Goal: Communication & Community: Answer question/provide support

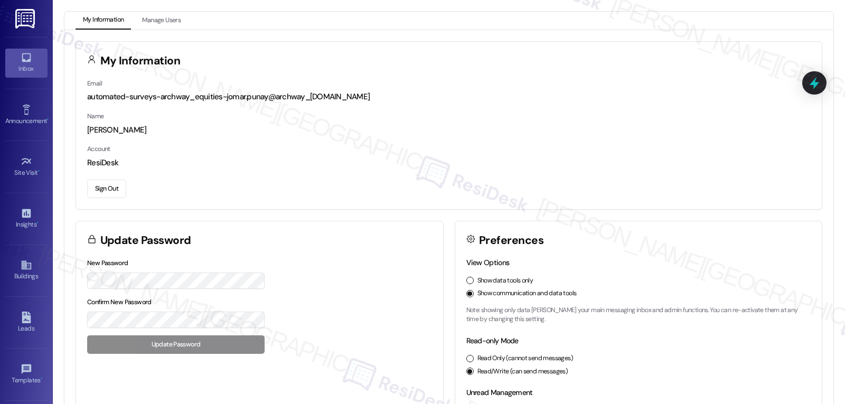
click at [23, 72] on div "Inbox" at bounding box center [26, 68] width 53 height 11
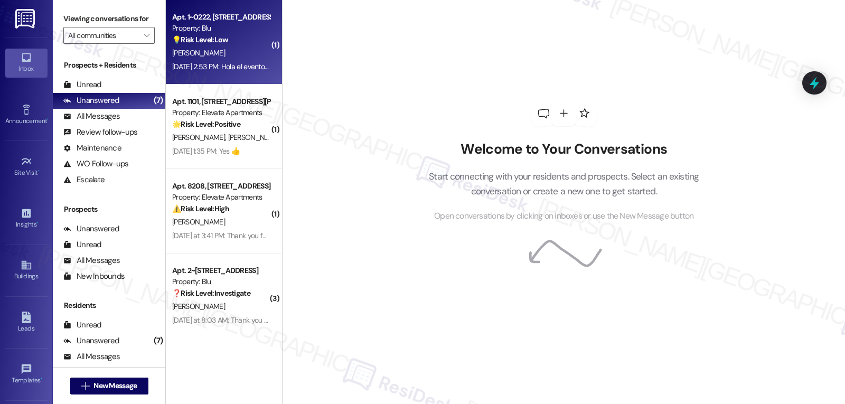
click at [245, 54] on div "[PERSON_NAME]" at bounding box center [221, 52] width 100 height 13
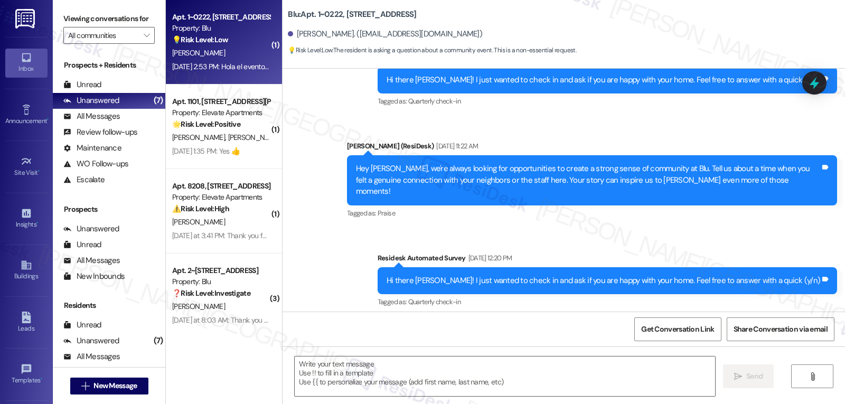
type textarea "Fetching suggested responses. Please feel free to read through the conversation…"
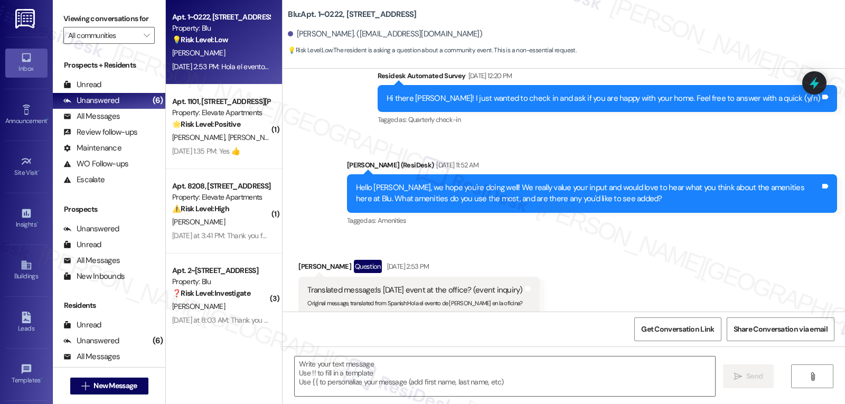
scroll to position [507, 0]
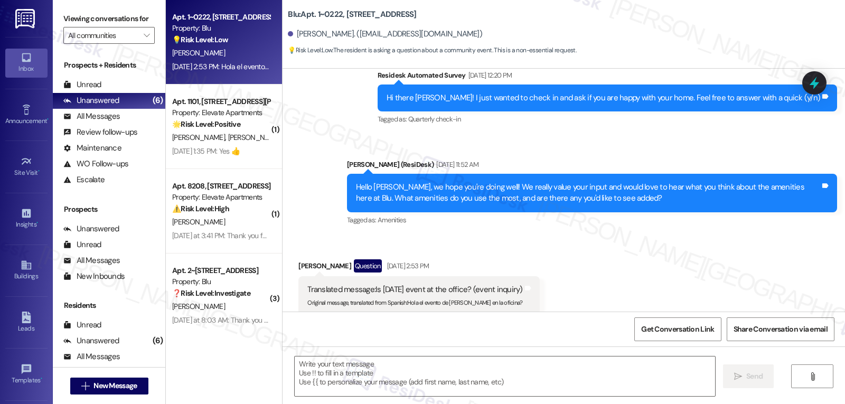
click at [630, 268] on div "Received via SMS [PERSON_NAME] Question [DATE] 2:53 PM Translated message: Is […" at bounding box center [564, 279] width 563 height 87
drag, startPoint x: 401, startPoint y: 294, endPoint x: 588, endPoint y: 297, distance: 187.1
click at [588, 297] on div "Received via SMS [PERSON_NAME] Question [DATE] 2:53 PM Translated message: Is […" at bounding box center [564, 279] width 563 height 87
copy div "Hola el evento de [PERSON_NAME] en la oficina? Translated from original message…"
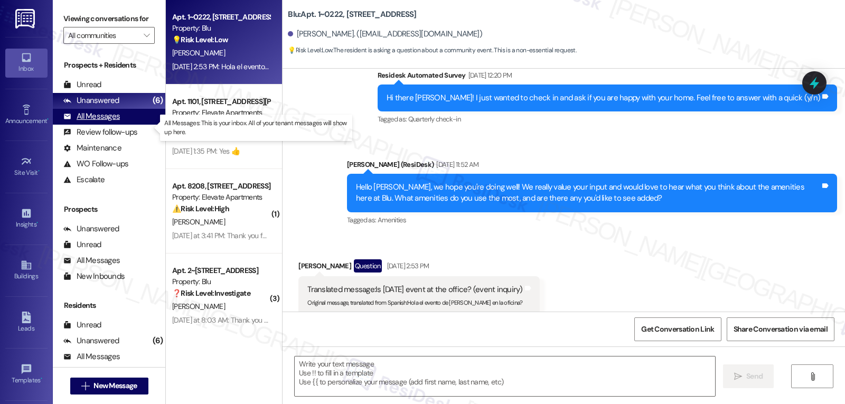
click at [107, 122] on div "All Messages" at bounding box center [91, 116] width 57 height 11
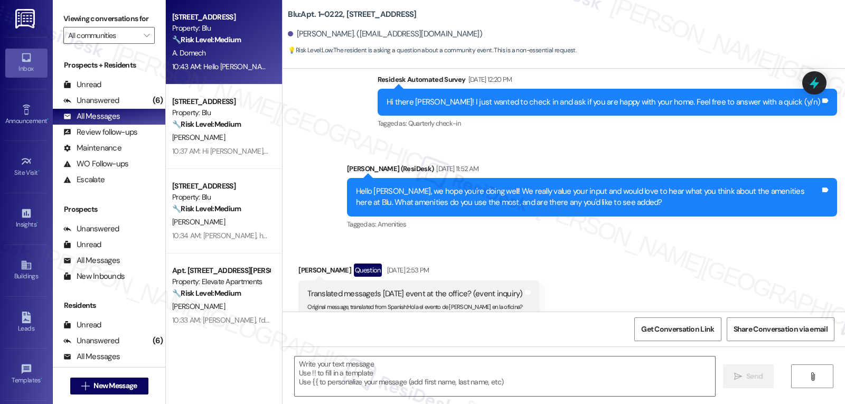
scroll to position [506, 0]
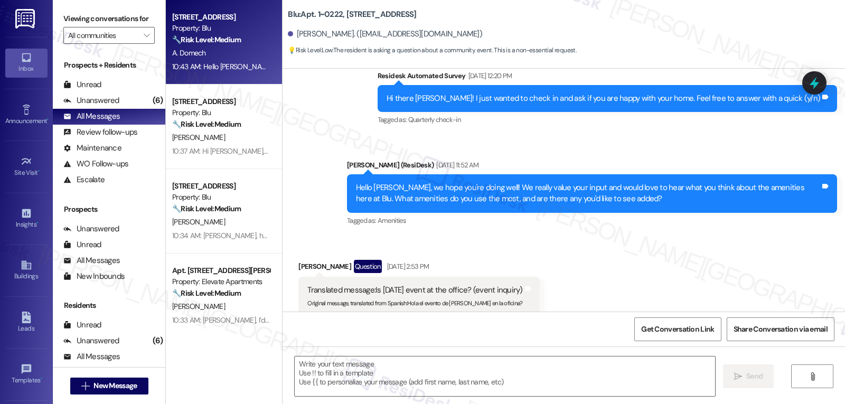
type textarea "Fetching suggested responses. Please feel free to read through the conversation…"
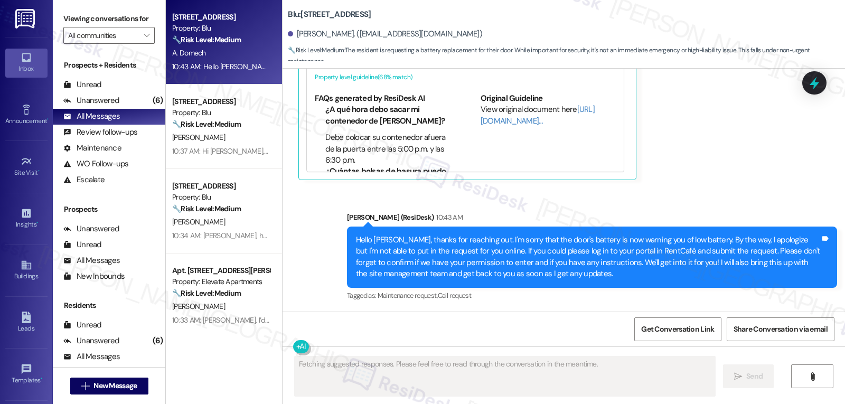
scroll to position [5937, 0]
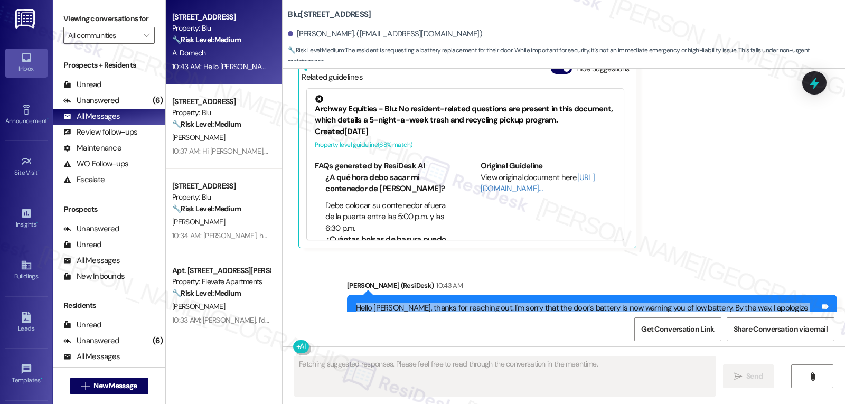
drag, startPoint x: 523, startPoint y: 280, endPoint x: 337, endPoint y: 236, distance: 191.5
click at [339, 272] on div "Sent via SMS [PERSON_NAME] (ResiDesk) 10:43 AM Hello [PERSON_NAME], thanks for …" at bounding box center [592, 325] width 506 height 107
copy div "Hello [PERSON_NAME], thanks for reaching out. I'm sorry that the door's battery…"
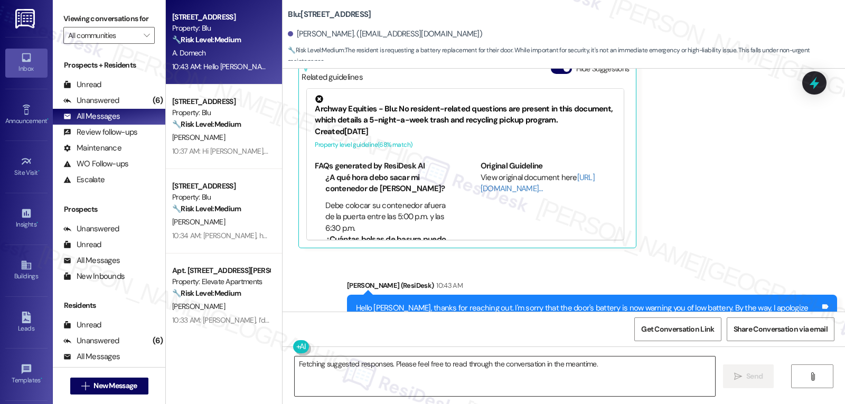
click at [403, 365] on textarea "Fetching suggested responses. Please feel free to read through the conversation…" at bounding box center [505, 377] width 421 height 40
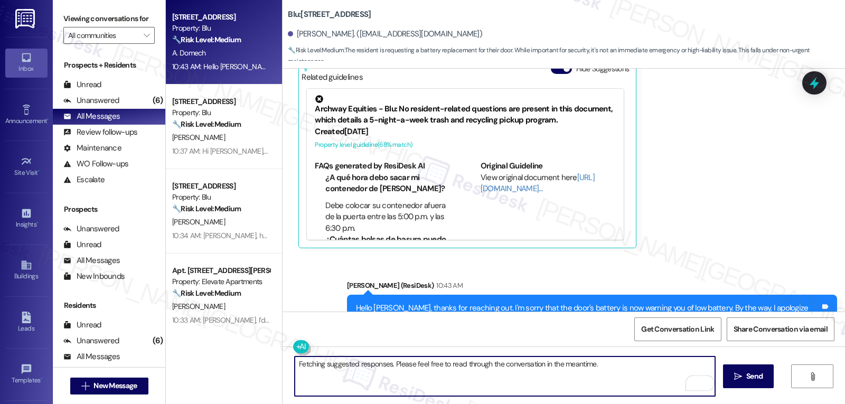
paste textarea "Hello [PERSON_NAME], thanks for reaching out. I'm sorry that the door's battery…"
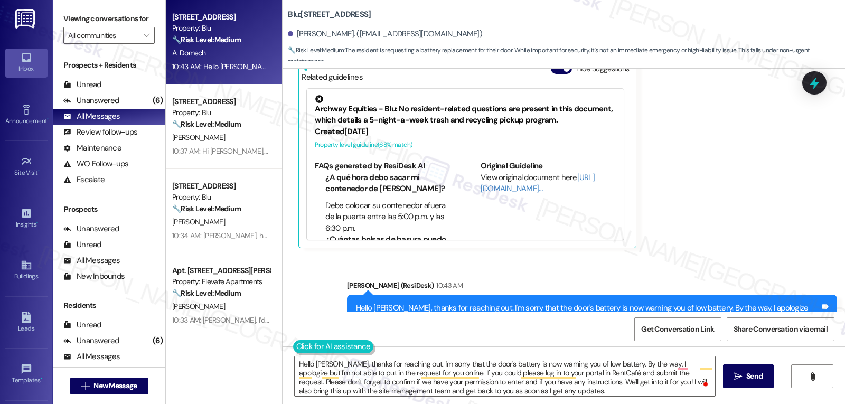
click at [297, 349] on button at bounding box center [333, 346] width 81 height 13
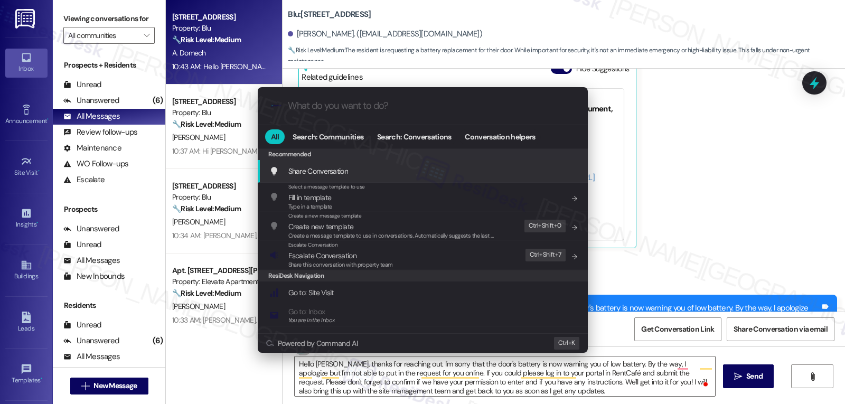
click at [536, 394] on div ".cls-1{fill:#0a055f;}.cls-2{fill:#0cc4c4;} resideskLogoBlueOrange All Search: C…" at bounding box center [422, 202] width 845 height 404
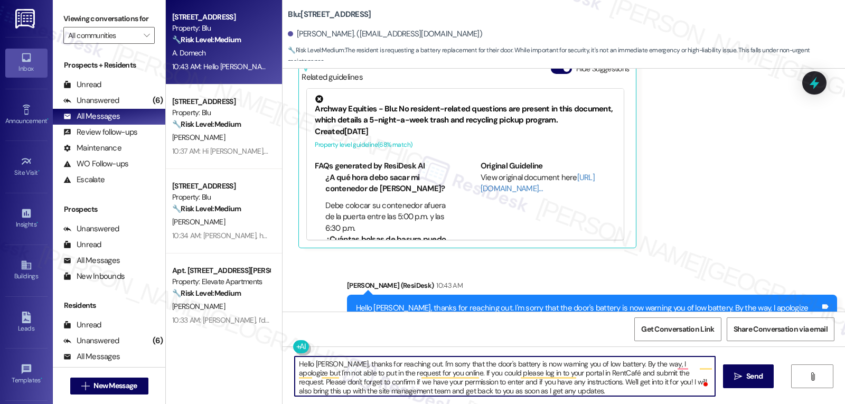
click at [536, 392] on textarea "Hello [PERSON_NAME], thanks for reaching out. I'm sorry that the door's battery…" at bounding box center [505, 377] width 421 height 40
click at [295, 345] on button at bounding box center [333, 346] width 81 height 13
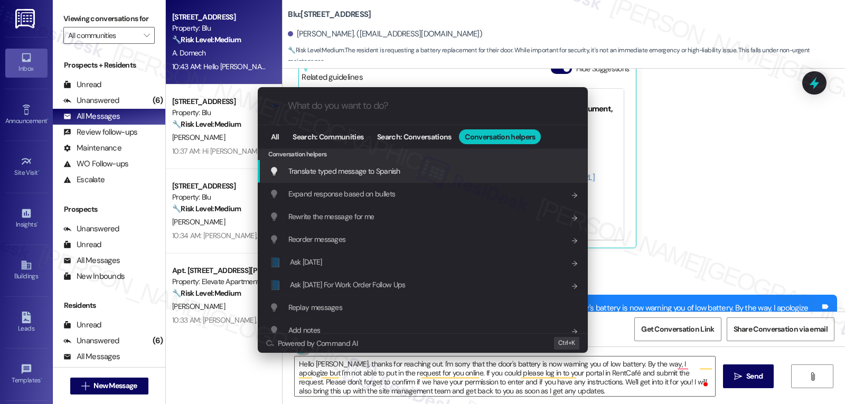
click at [384, 176] on span "Translate typed message to Spanish" at bounding box center [344, 171] width 112 height 10
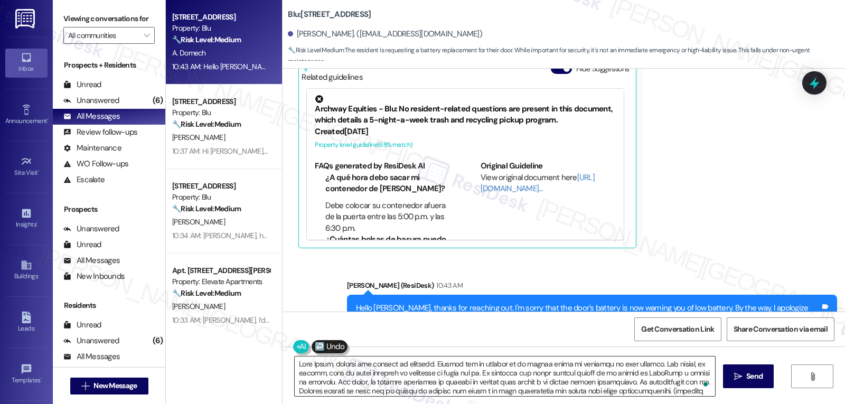
scroll to position [39, 0]
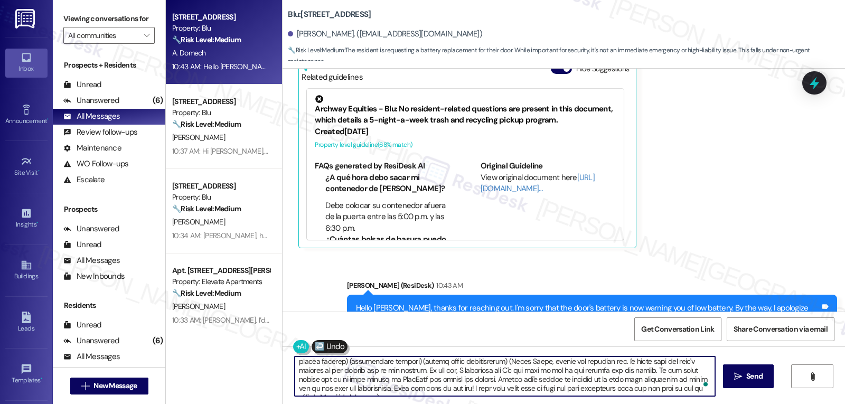
drag, startPoint x: 611, startPoint y: 376, endPoint x: 663, endPoint y: 429, distance: 74.0
click at [663, 404] on html "Inbox Go to Inbox Announcement • Send A Text Announcement Site Visit • Go to Si…" at bounding box center [422, 202] width 845 height 404
drag, startPoint x: 600, startPoint y: 364, endPoint x: 761, endPoint y: 429, distance: 173.5
click at [761, 404] on html "Inbox Go to Inbox Announcement • Send A Text Announcement Site Visit • Go to Si…" at bounding box center [422, 202] width 845 height 404
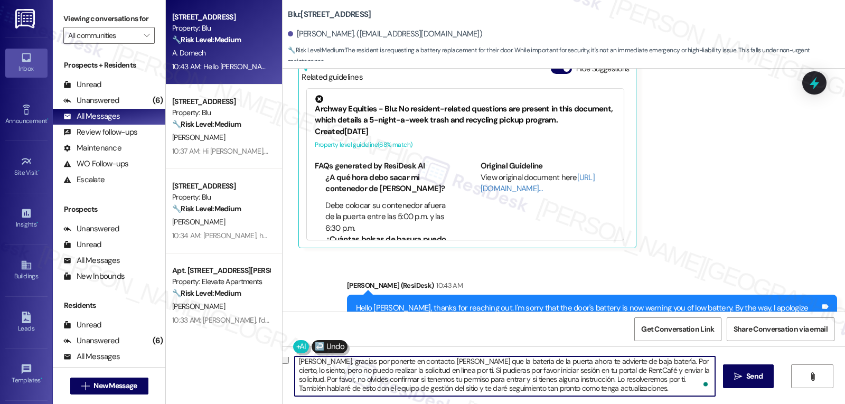
scroll to position [3, 0]
type textarea "[PERSON_NAME], gracias por ponerte en contacto. [PERSON_NAME] que la batería de…"
click at [740, 371] on span " Send" at bounding box center [748, 376] width 33 height 11
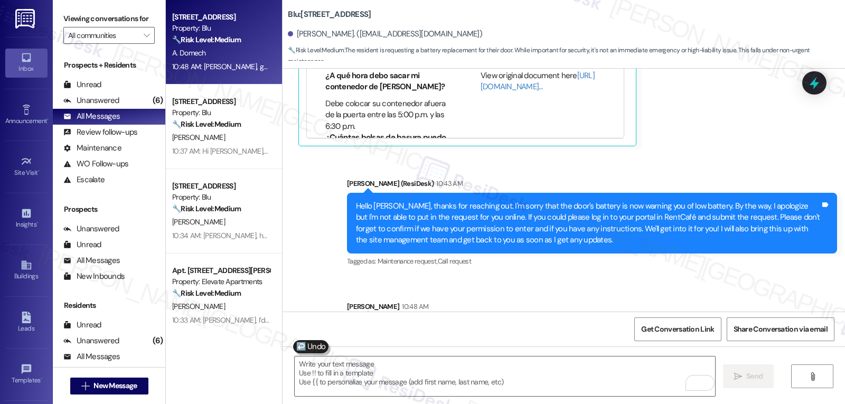
scroll to position [6045, 0]
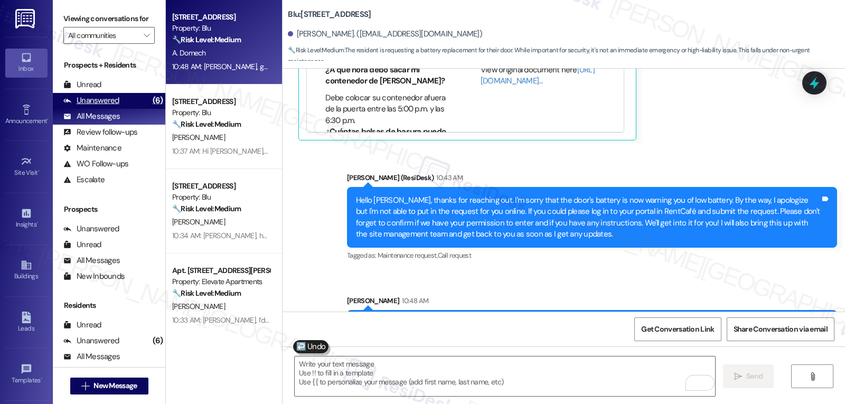
click at [108, 106] on div "Unanswered" at bounding box center [91, 100] width 56 height 11
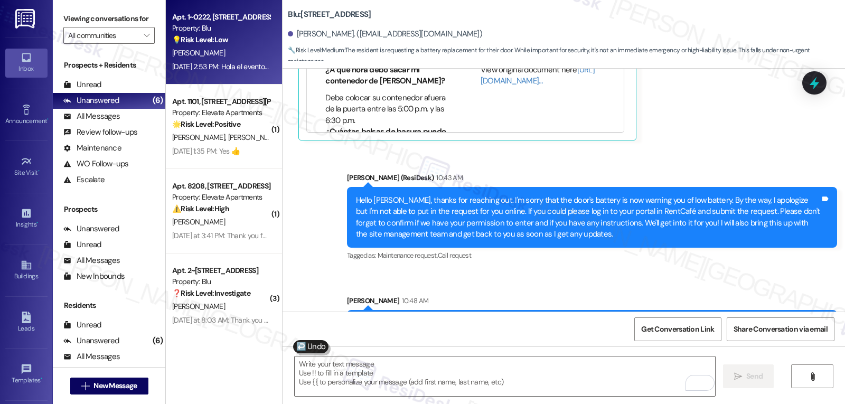
click at [201, 66] on div "[DATE] 2:53 PM: Hola el evento de [PERSON_NAME] en la oficina? [DATE] 2:53 PM: …" at bounding box center [271, 67] width 199 height 10
type textarea "Fetching suggested responses. Please feel free to read through the conversation…"
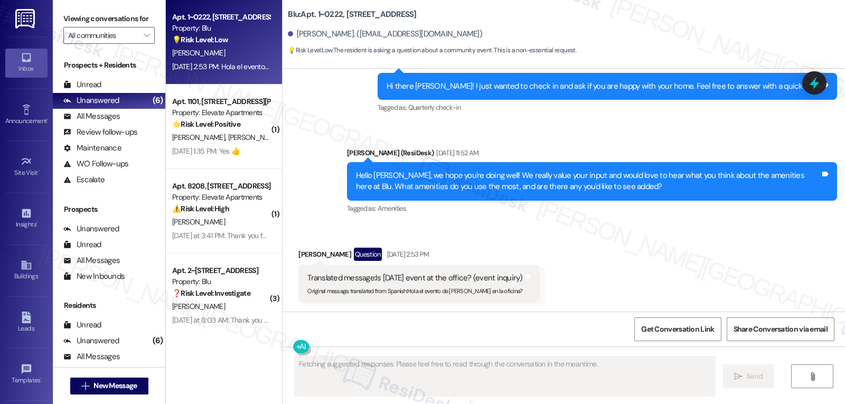
scroll to position [507, 0]
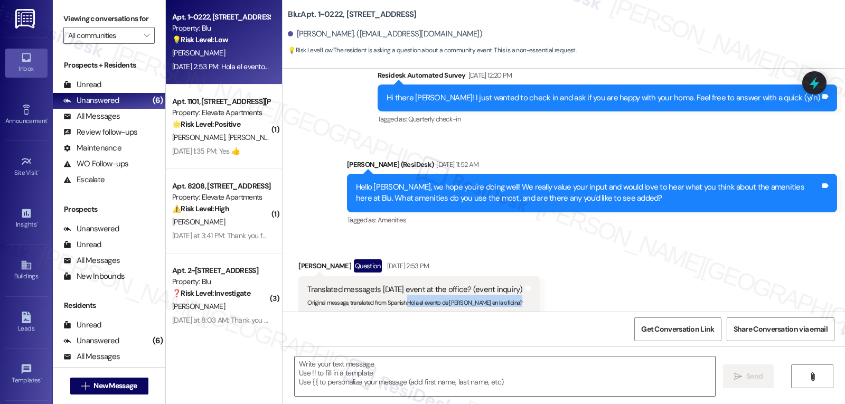
drag, startPoint x: 401, startPoint y: 293, endPoint x: 556, endPoint y: 293, distance: 155.3
click at [556, 293] on div "Received via SMS [PERSON_NAME] Question [DATE] 2:53 PM Translated message: Is […" at bounding box center [564, 279] width 563 height 87
click at [435, 299] on sub "Original message, translated from Spanish : Hola el evento de [PERSON_NAME] en …" at bounding box center [415, 302] width 215 height 7
drag, startPoint x: 401, startPoint y: 291, endPoint x: 523, endPoint y: 292, distance: 122.6
click at [523, 292] on div "Translated message: Is [DATE] event at the office? (event inquiry) Original mes…" at bounding box center [419, 295] width 241 height 39
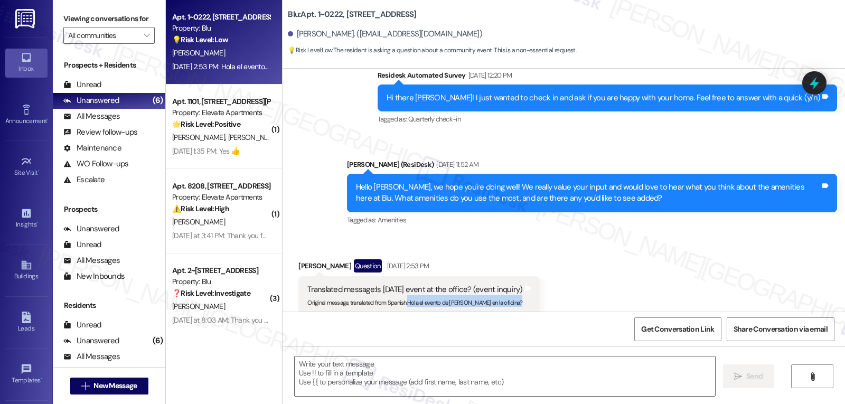
copy div "Hola el evento de [PERSON_NAME] en la oficina? Translated from original message…"
click at [512, 364] on textarea at bounding box center [505, 377] width 421 height 40
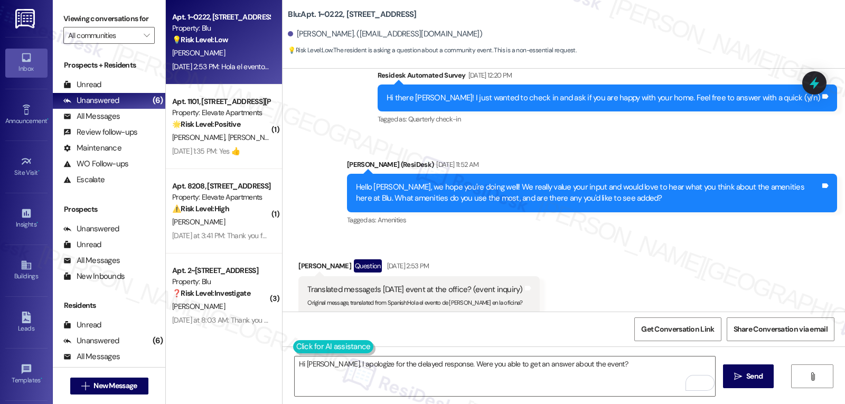
click at [294, 343] on button at bounding box center [333, 346] width 81 height 13
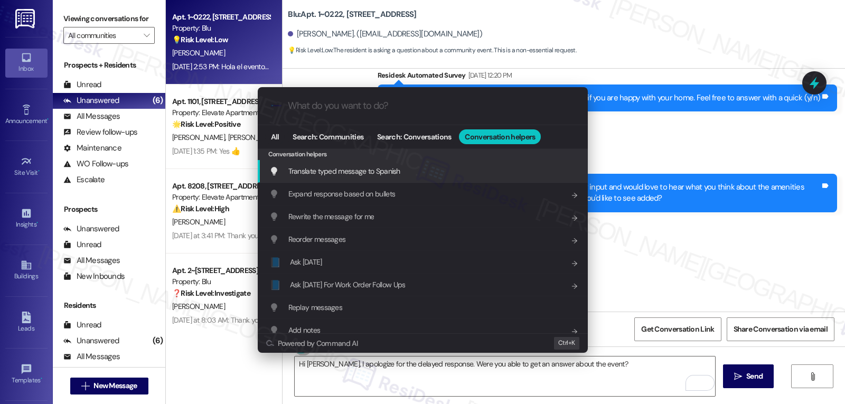
click at [374, 166] on span "Translate typed message to Spanish" at bounding box center [344, 171] width 112 height 10
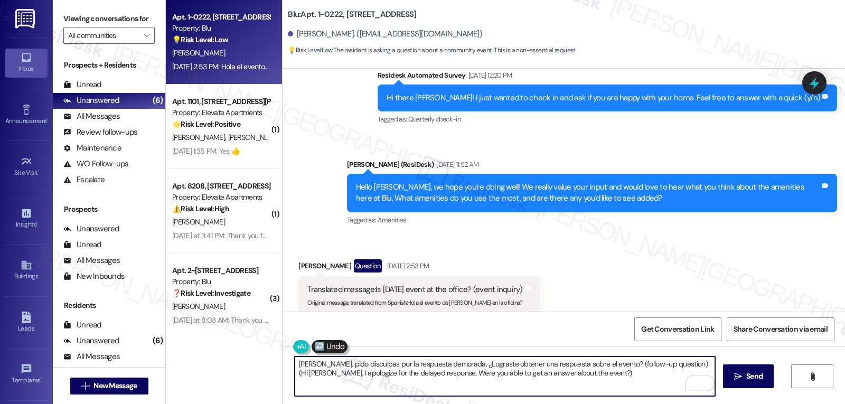
drag, startPoint x: 619, startPoint y: 365, endPoint x: 713, endPoint y: 429, distance: 113.7
click at [713, 404] on html "Inbox Go to Inbox Announcement • Send A Text Announcement Site Visit • Go to Si…" at bounding box center [422, 202] width 845 height 404
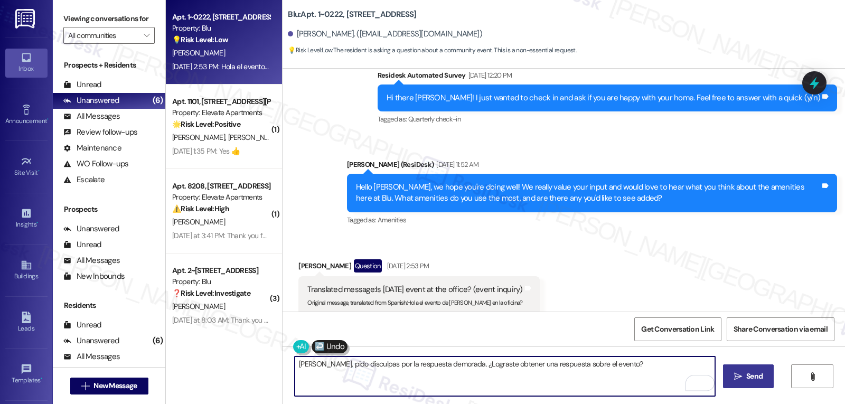
type textarea "[PERSON_NAME], pido disculpas por la respuesta demorada. ¿Lograste obtener una …"
click at [738, 371] on span " Send" at bounding box center [748, 376] width 33 height 11
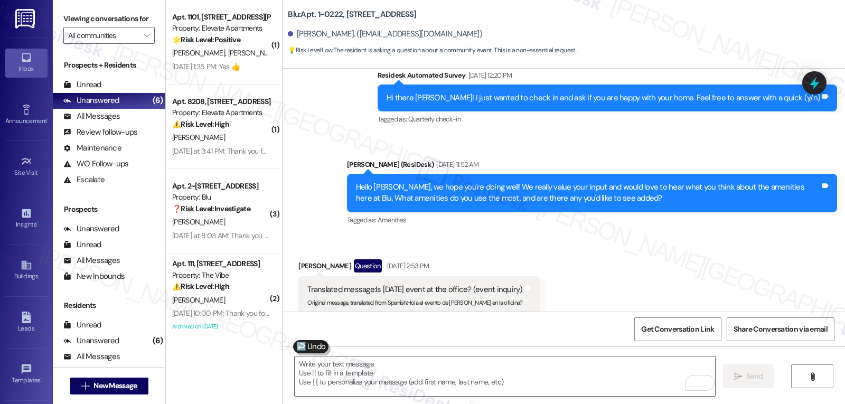
click at [569, 281] on div "Received via SMS [PERSON_NAME] Question [DATE] 2:53 PM Translated message: Is […" at bounding box center [564, 279] width 563 height 87
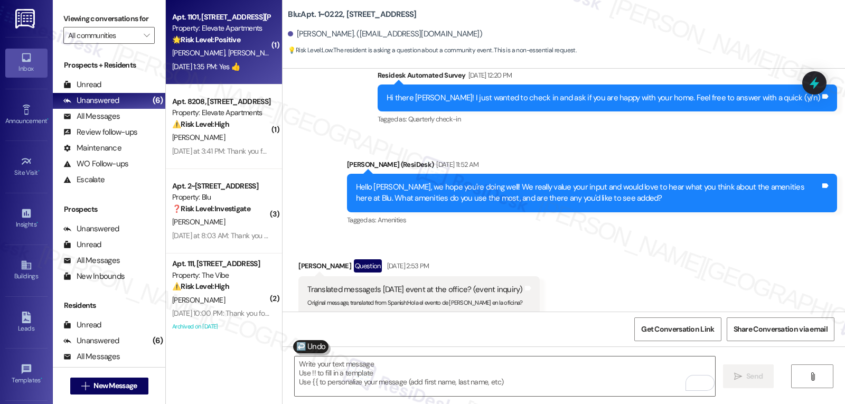
click at [227, 54] on div "T. [PERSON_NAME]" at bounding box center [221, 52] width 100 height 13
type textarea "Fetching suggested responses. Please feel free to read through the conversation…"
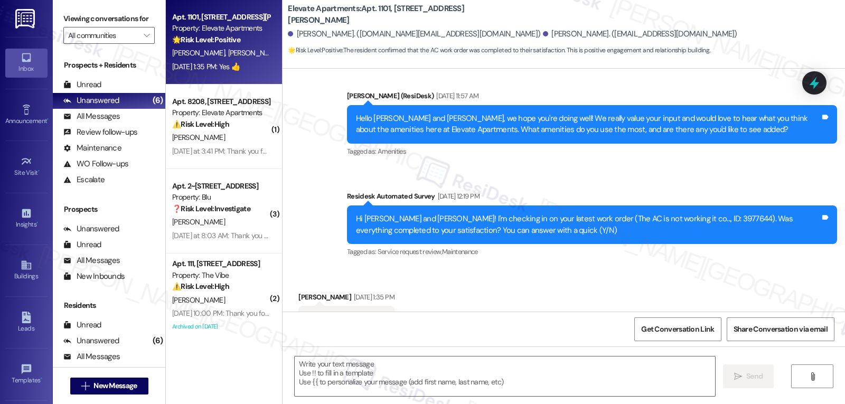
scroll to position [610, 0]
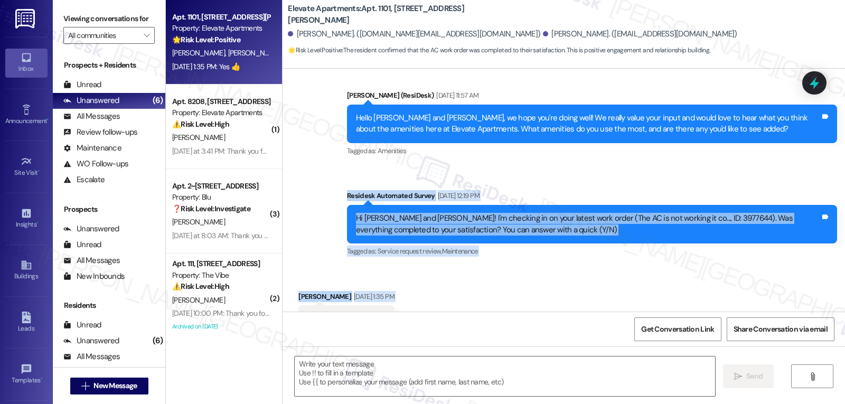
drag, startPoint x: 341, startPoint y: 155, endPoint x: 416, endPoint y: 283, distance: 148.7
click at [416, 283] on div "Lease started [DATE] 7:00 PM Survey, sent via SMS Residesk Automated Survey [DA…" at bounding box center [564, 190] width 563 height 243
click at [416, 283] on div "Received via SMS [PERSON_NAME] [DATE] 1:35 PM Yes 👍 Tags and notes Tagged as: P…" at bounding box center [564, 311] width 563 height 89
drag, startPoint x: 336, startPoint y: 150, endPoint x: 430, endPoint y: 317, distance: 191.6
click at [430, 317] on div "Lease started [DATE] 7:00 PM Survey, sent via SMS Residesk Automated Survey [DA…" at bounding box center [564, 271] width 563 height 404
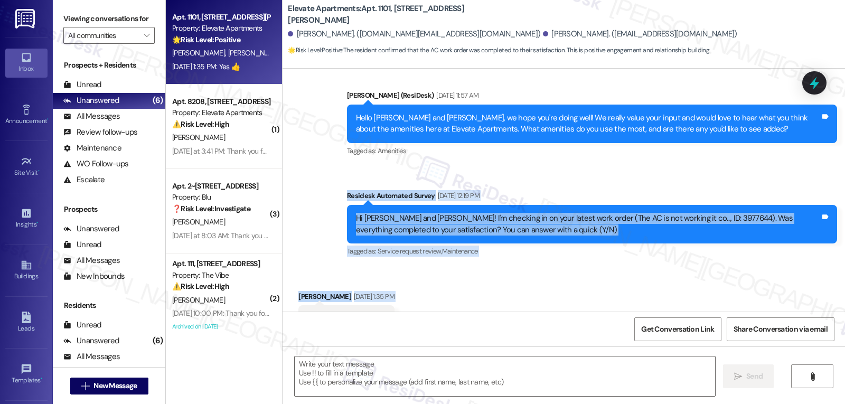
copy div "Residesk Automated Survey [DATE] 12:19 PM Hi [PERSON_NAME] and [PERSON_NAME]! I…"
click at [452, 377] on textarea at bounding box center [505, 377] width 421 height 40
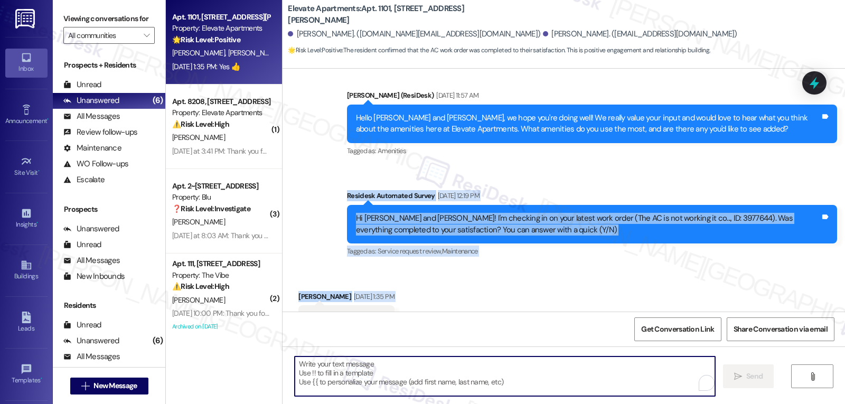
paste textarea "Hi [PERSON_NAME], thanks for confirming! Glad the AC is working again."
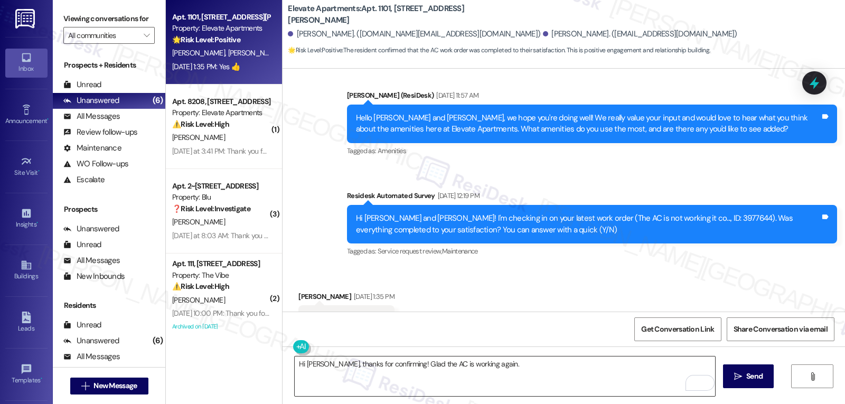
click at [539, 375] on textarea "Hi [PERSON_NAME], thanks for confirming! Glad the AC is working again." at bounding box center [505, 377] width 421 height 40
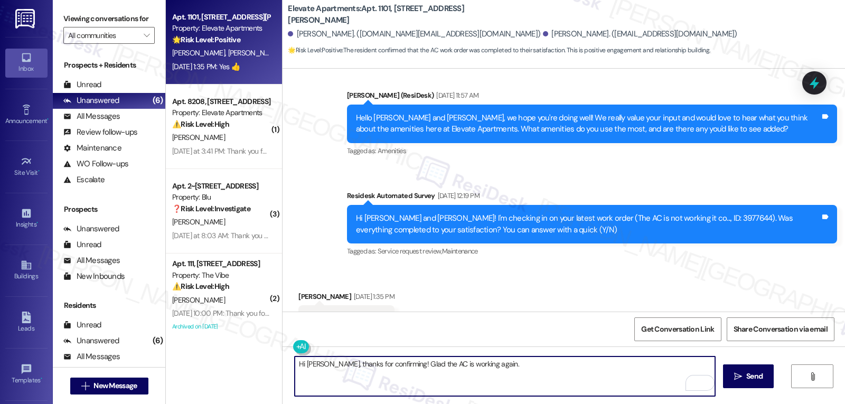
paste textarea "If anything changes, just let us know and we’ll get right on it."
type textarea "Hi [PERSON_NAME], thanks for confirming! Glad the AC is working again. If anyth…"
click at [740, 377] on icon "" at bounding box center [738, 377] width 8 height 8
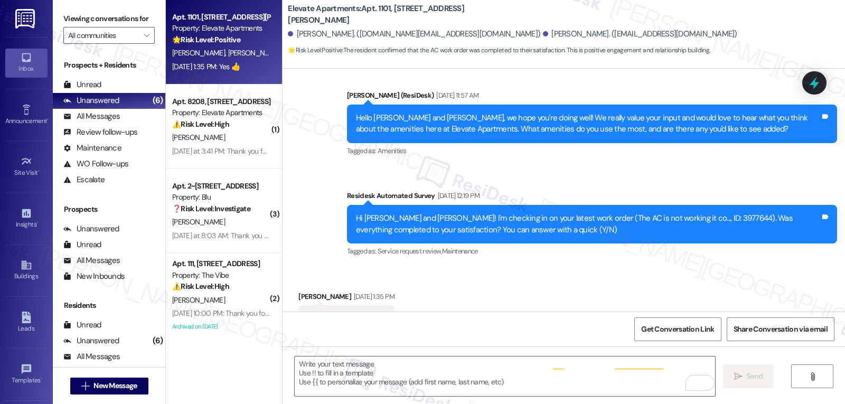
scroll to position [609, 0]
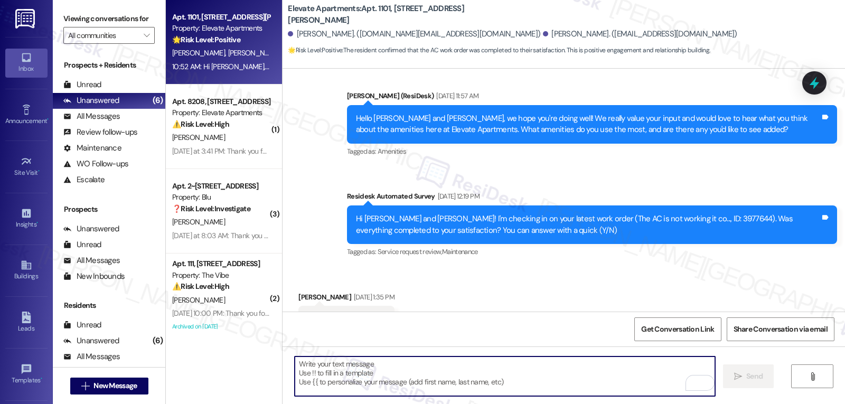
click at [491, 389] on textarea "To enrich screen reader interactions, please activate Accessibility in Grammarl…" at bounding box center [505, 377] width 421 height 40
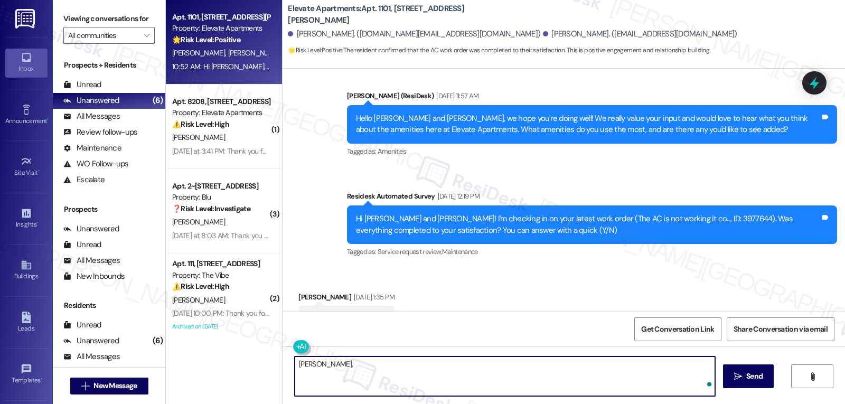
paste textarea "I hope you’ve been loving your time at {{property}}! Has it lived up to what yo…"
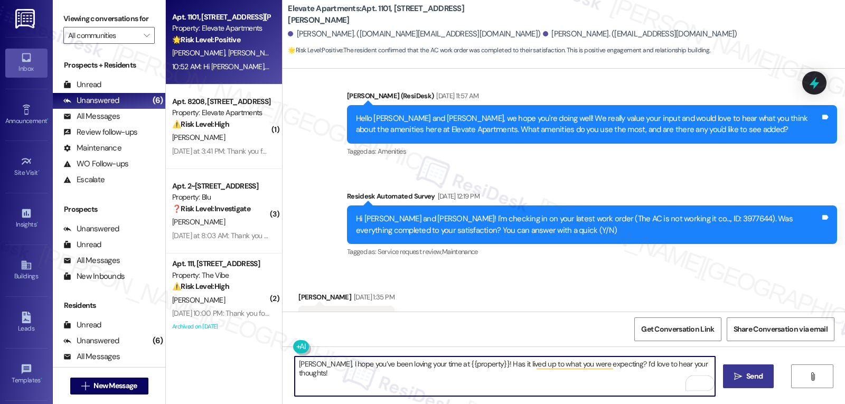
type textarea "[PERSON_NAME], I hope you’ve been loving your time at {{property}}! Has it live…"
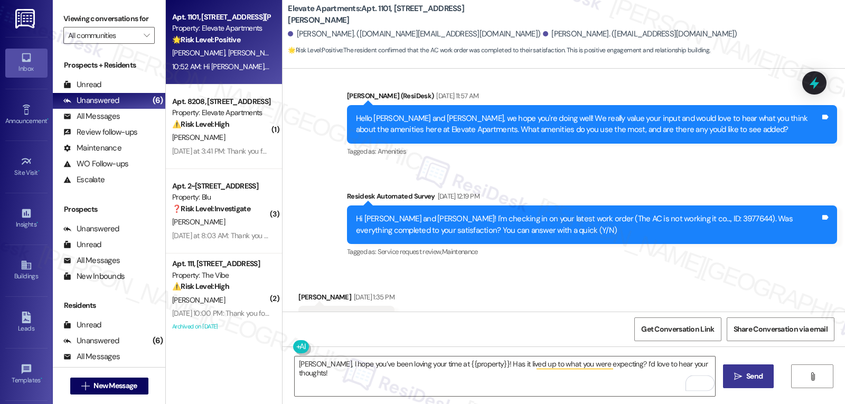
click at [747, 381] on span "Send" at bounding box center [755, 376] width 16 height 11
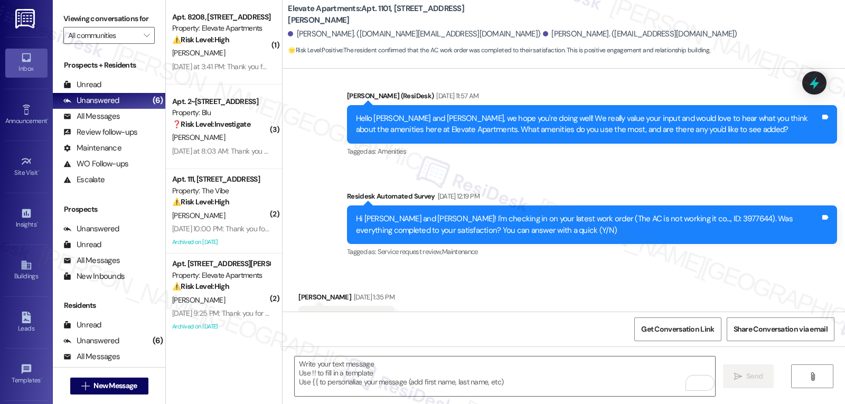
scroll to position [768, 0]
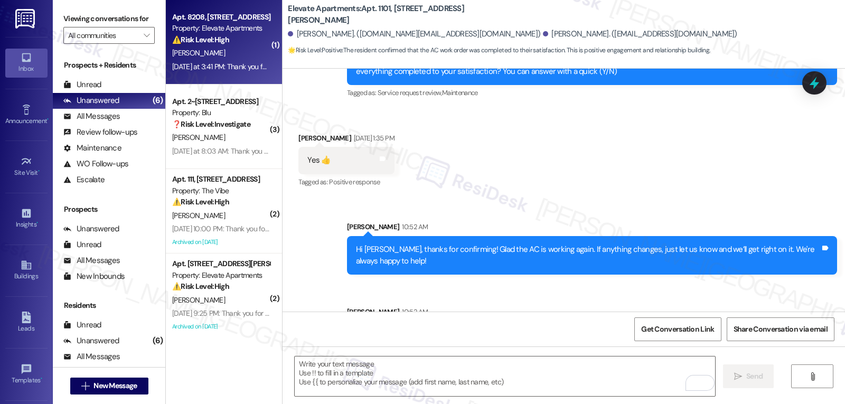
click at [246, 59] on div "[PERSON_NAME]" at bounding box center [221, 52] width 100 height 13
type textarea "Fetching suggested responses. Please feel free to read through the conversation…"
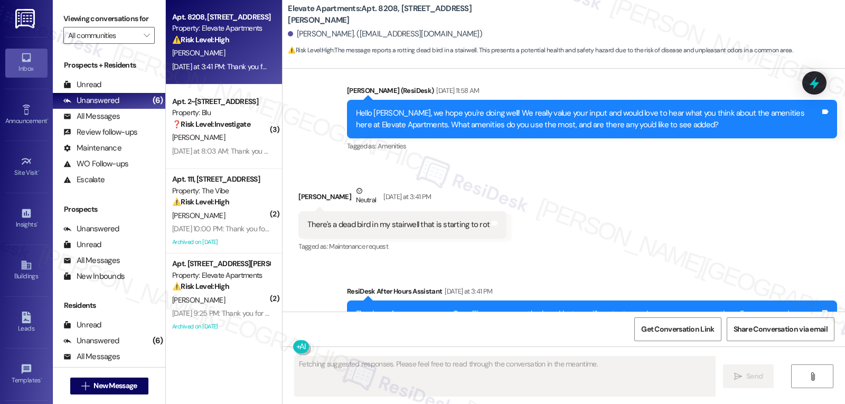
scroll to position [1320, 0]
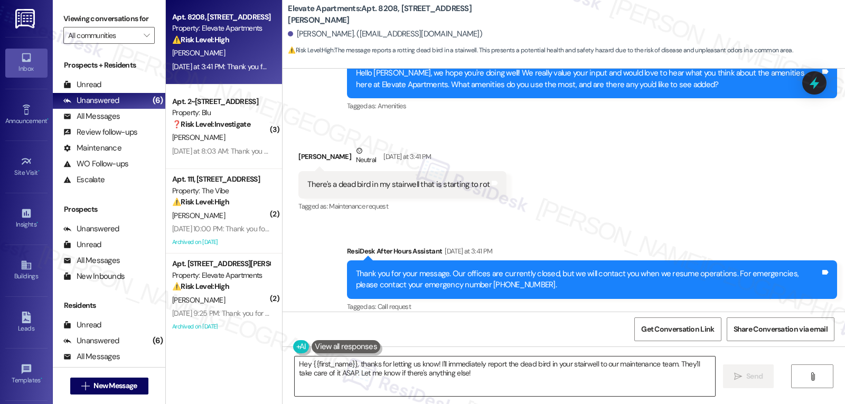
click at [492, 377] on textarea "Hey {{first_name}}, thanks for letting us know! I'll immediately report the dea…" at bounding box center [505, 377] width 421 height 40
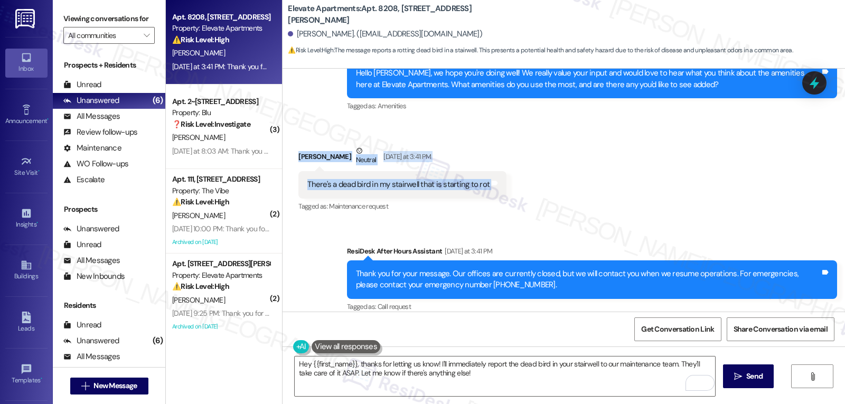
drag, startPoint x: 279, startPoint y: 145, endPoint x: 508, endPoint y: 182, distance: 232.2
click at [508, 182] on div "Received via SMS [PERSON_NAME] Neutral [DATE] at 3:41 PM There's a dead bird in…" at bounding box center [564, 172] width 563 height 100
copy div "[PERSON_NAME] Neutral [DATE] at 3:41 PM There's a dead bird in my stairwell tha…"
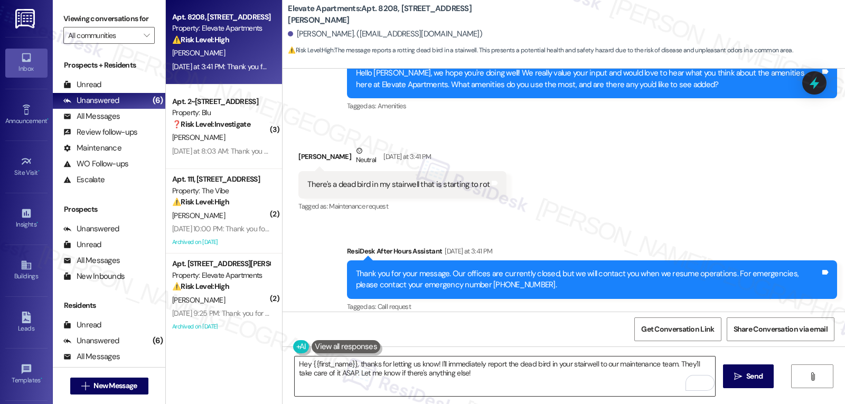
click at [524, 386] on textarea "Hey {{first_name}}, thanks for letting us know! I'll immediately report the dea…" at bounding box center [505, 377] width 421 height 40
paste textarea "i [PERSON_NAME], thanks for letting us know. I’m sorry you’re dealing with that…"
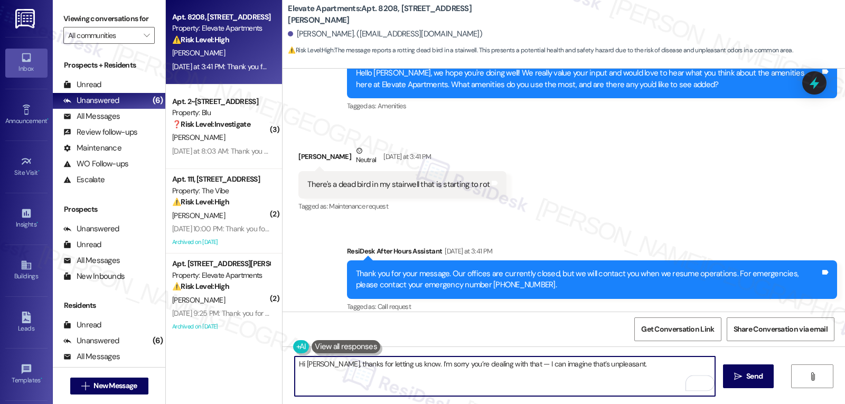
click at [514, 366] on textarea "Hi [PERSON_NAME], thanks for letting us know. I’m sorry you’re dealing with tha…" at bounding box center [505, 377] width 421 height 40
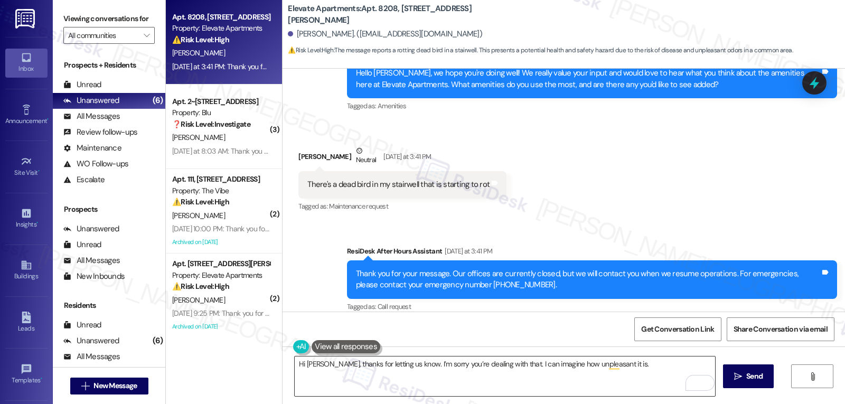
drag, startPoint x: 639, startPoint y: 368, endPoint x: 647, endPoint y: 366, distance: 8.6
click at [641, 368] on textarea "Hi [PERSON_NAME], thanks for letting us know. I’m sorry you’re dealing with tha…" at bounding box center [505, 377] width 421 height 40
paste textarea "Can you confirm which floor or exact location in the stairwell so we can direct…"
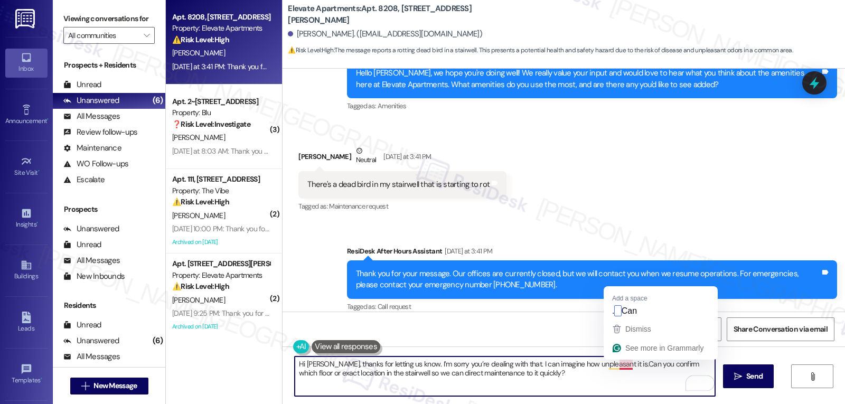
click at [616, 367] on textarea "Hi [PERSON_NAME], thanks for letting us know. I’m sorry you’re dealing with tha…" at bounding box center [505, 377] width 421 height 40
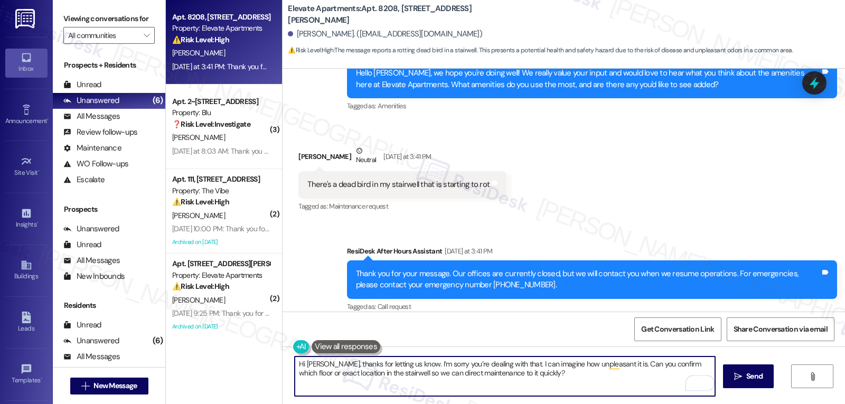
click at [602, 375] on textarea "Hi [PERSON_NAME], thanks for letting us know. I’m sorry you’re dealing with tha…" at bounding box center [505, 377] width 421 height 40
type textarea "Hi [PERSON_NAME], thanks for letting us know. I’m sorry you’re dealing with tha…"
click at [747, 373] on span "Send" at bounding box center [755, 376] width 16 height 11
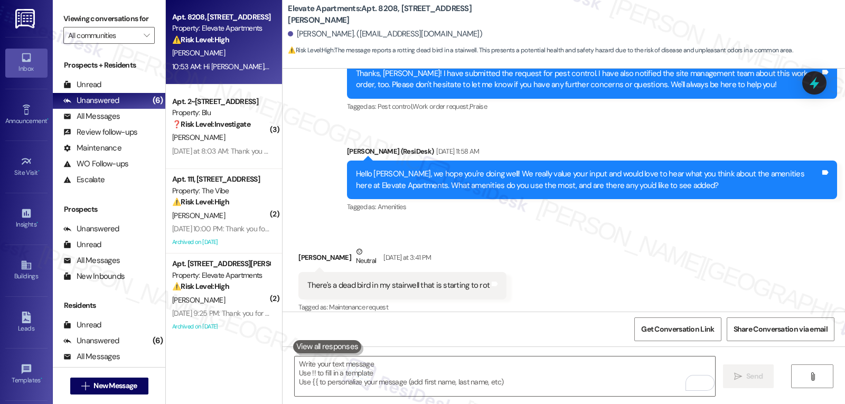
scroll to position [1405, 0]
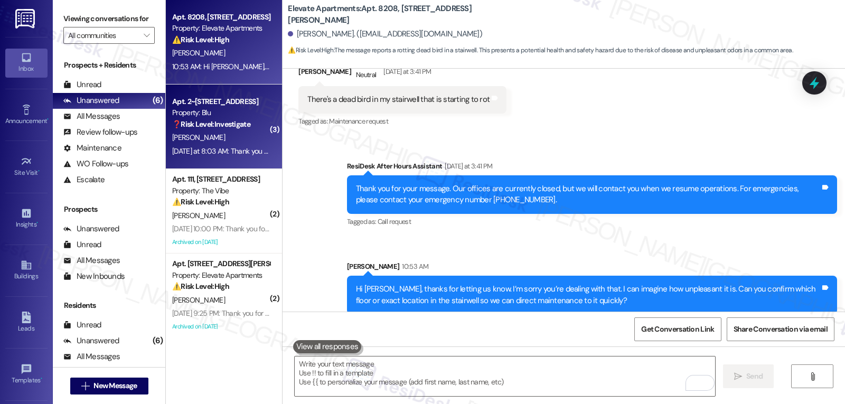
click at [241, 128] on strong "❓ Risk Level: Investigate" at bounding box center [211, 124] width 78 height 10
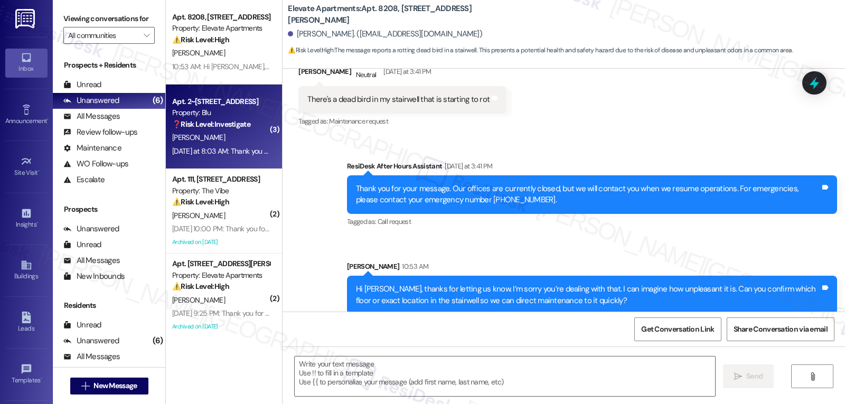
type textarea "Fetching suggested responses. Please feel free to read through the conversation…"
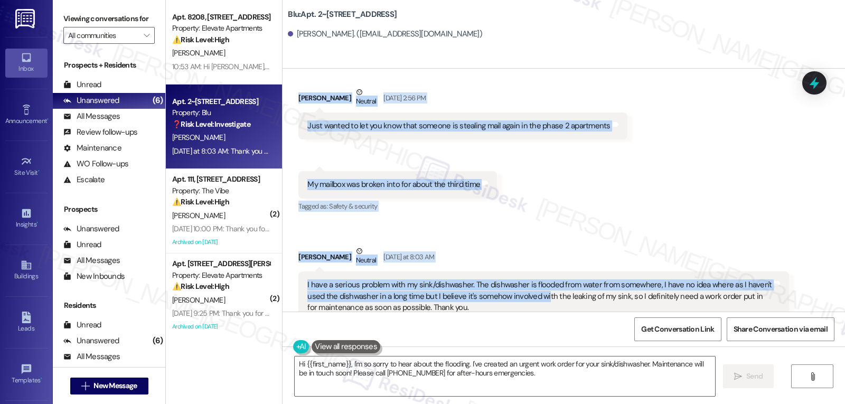
scroll to position [3744, 0]
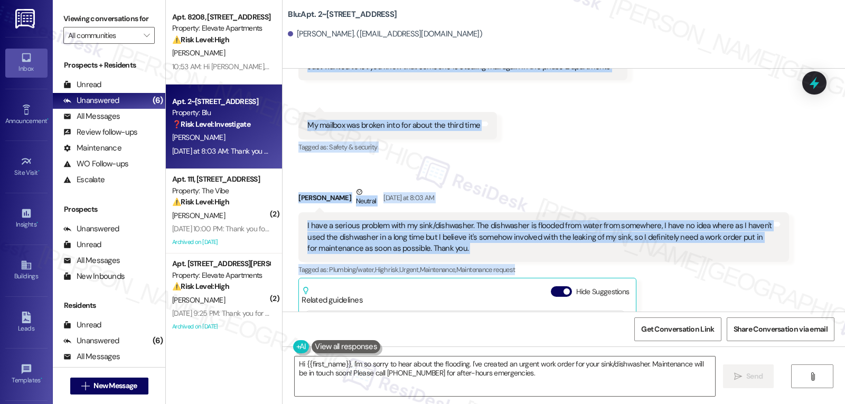
drag, startPoint x: 290, startPoint y: 193, endPoint x: 520, endPoint y: 218, distance: 231.2
click at [520, 218] on div "Received via SMS [PERSON_NAME] Neutral [DATE] 2:56 PM Just wanted to let you kn…" at bounding box center [564, 241] width 563 height 475
copy div "[PERSON_NAME] Neutral [DATE] 2:56 PM Just wanted to let you know that someone i…"
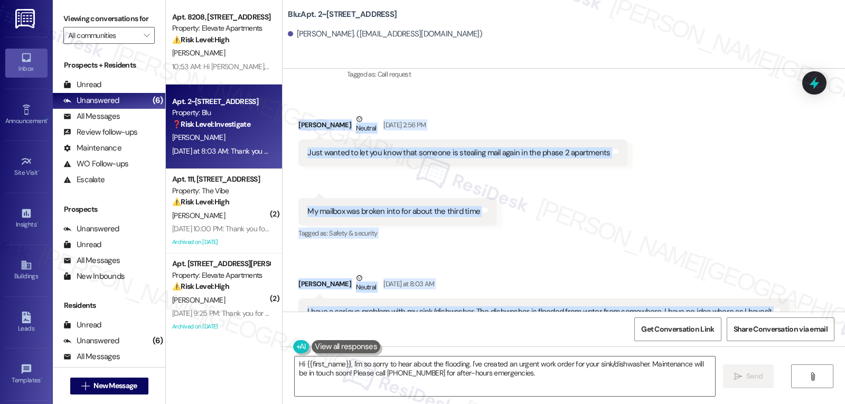
scroll to position [3638, 0]
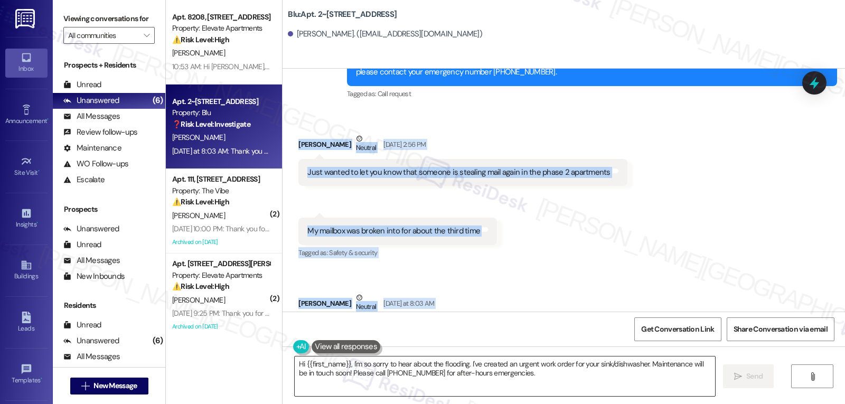
click at [451, 378] on textarea "Hi {{first_name}}, I'm so sorry to hear about the flooding. I've created an urg…" at bounding box center [505, 377] width 421 height 40
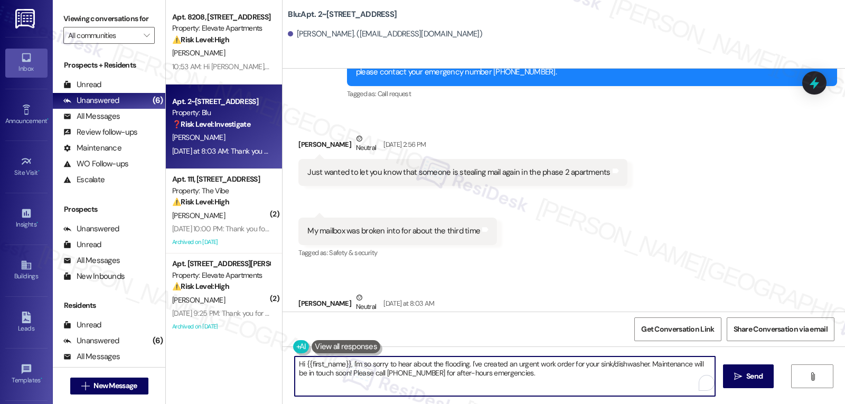
paste textarea "[PERSON_NAME], thanks for reaching out. I’m really sorry to hear about both the…"
drag, startPoint x: 330, startPoint y: 377, endPoint x: 341, endPoint y: 374, distance: 11.0
click at [330, 377] on textarea "Hi [PERSON_NAME], thanks for reaching out. I’m really sorry to hear about both …" at bounding box center [505, 377] width 421 height 40
click at [471, 378] on textarea "Hi [PERSON_NAME], thanks for reaching out. I’m really sorry to hear about both …" at bounding box center [505, 377] width 421 height 40
click at [557, 390] on textarea "Hi [PERSON_NAME], thanks for reaching out. I’m really sorry to hear about both …" at bounding box center [505, 377] width 421 height 40
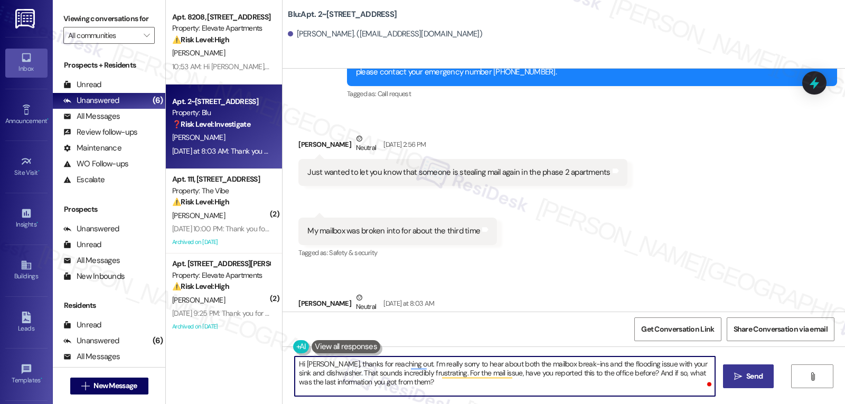
type textarea "Hi [PERSON_NAME], thanks for reaching out. I’m really sorry to hear about both …"
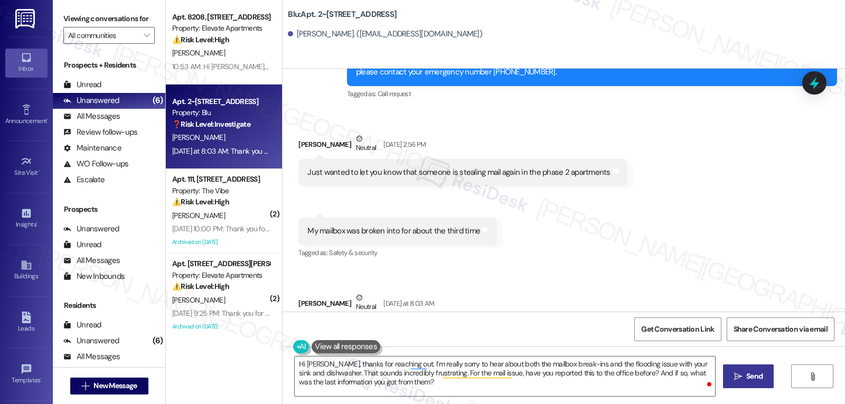
click at [746, 370] on button " Send" at bounding box center [748, 377] width 51 height 24
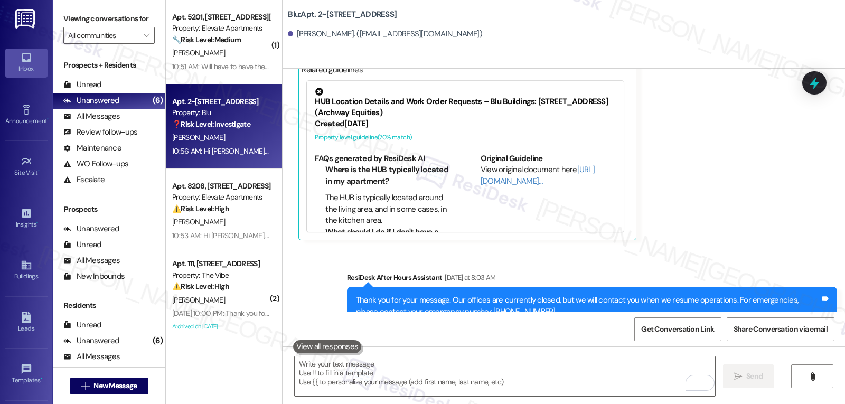
scroll to position [4052, 0]
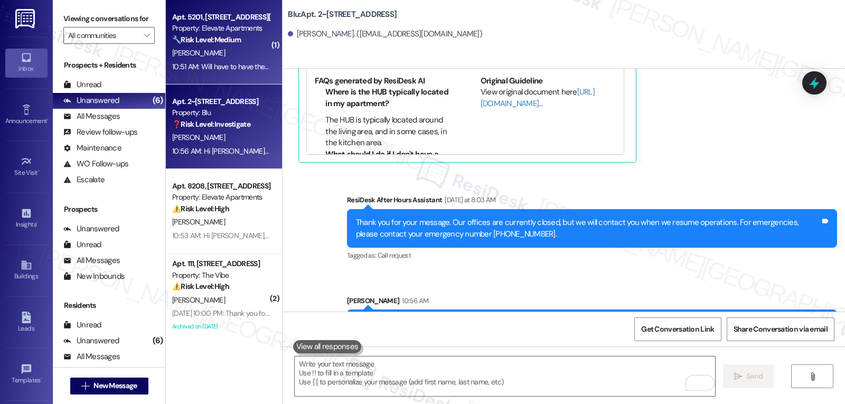
click at [197, 60] on div "10:51 AM: Will have to have them come and spray again. Any problem will not get…" at bounding box center [221, 66] width 100 height 13
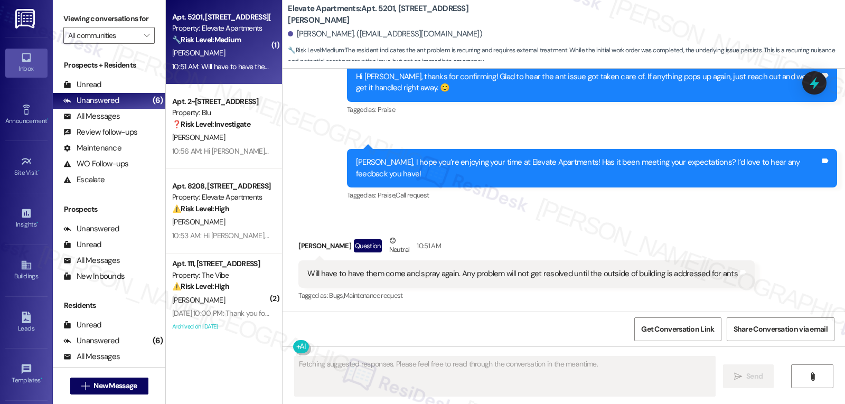
scroll to position [1828, 0]
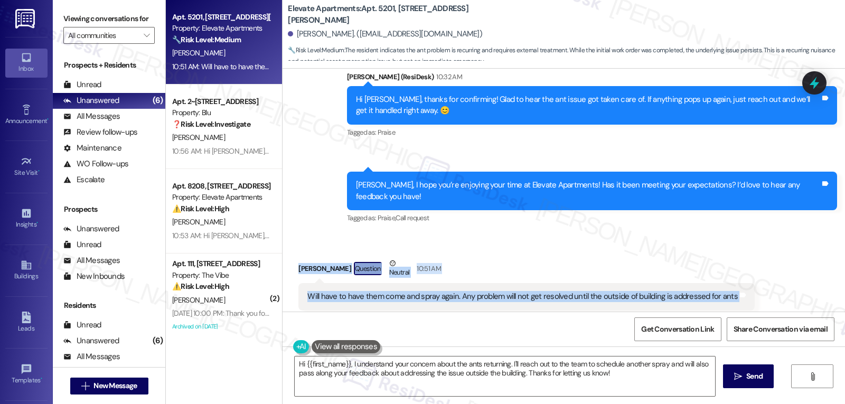
drag, startPoint x: 285, startPoint y: 246, endPoint x: 760, endPoint y: 271, distance: 475.1
click at [760, 271] on div "Received via SMS [PERSON_NAME] Question Neutral 10:51 AM Will have to have them…" at bounding box center [564, 284] width 563 height 100
copy div "[PERSON_NAME] Question Neutral 10:51 AM Will have to have them come and spray a…"
click at [375, 379] on textarea "Hi {{first_name}}, I understand your concern about the ants returning. I'll rea…" at bounding box center [505, 377] width 421 height 40
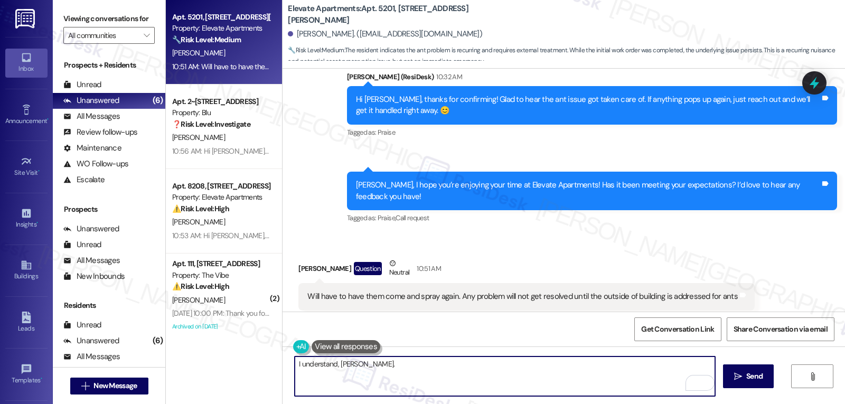
click at [404, 366] on textarea "I understand, [PERSON_NAME]." at bounding box center [505, 377] width 421 height 40
paste textarea "it’s frustrating when the ant problem keeps coming back."
click at [586, 376] on textarea "I understand, [PERSON_NAME]. It’s frustrating when the ant problem keeps coming…" at bounding box center [505, 377] width 421 height 40
click at [442, 365] on textarea "I understand, [PERSON_NAME]. It’s frustrating when the ant problem keeps coming…" at bounding box center [505, 377] width 421 height 40
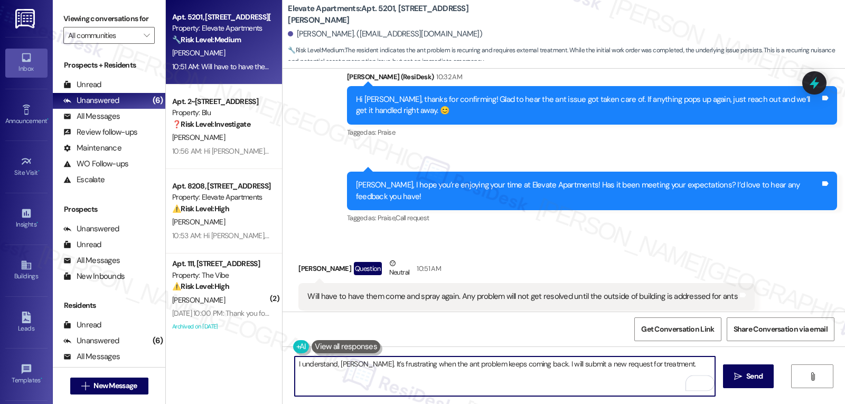
click at [434, 368] on textarea "I understand, [PERSON_NAME]. It’s frustrating when the ant problem keeps coming…" at bounding box center [505, 377] width 421 height 40
click at [660, 362] on textarea "I understand, [PERSON_NAME]. It’s frustrating when the pest problem keeps comin…" at bounding box center [505, 377] width 421 height 40
click at [582, 379] on textarea "I understand, [PERSON_NAME]. It’s frustrating when the pest problem keeps comin…" at bounding box center [505, 377] width 421 height 40
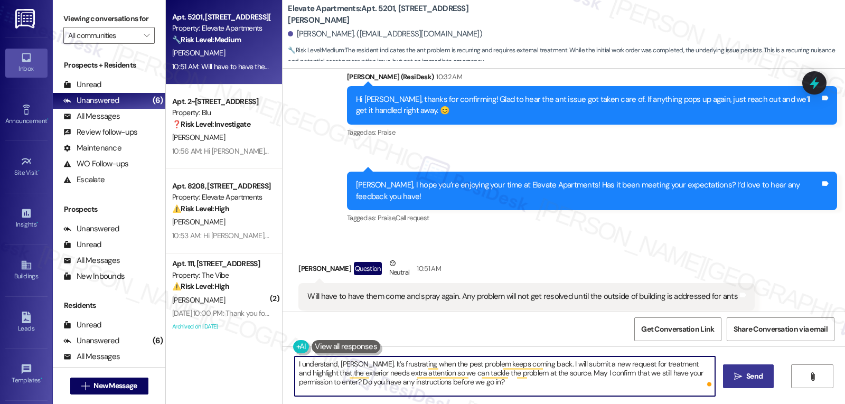
type textarea "I understand, [PERSON_NAME]. It’s frustrating when the pest problem keeps comin…"
click at [744, 381] on span "Send" at bounding box center [754, 376] width 21 height 11
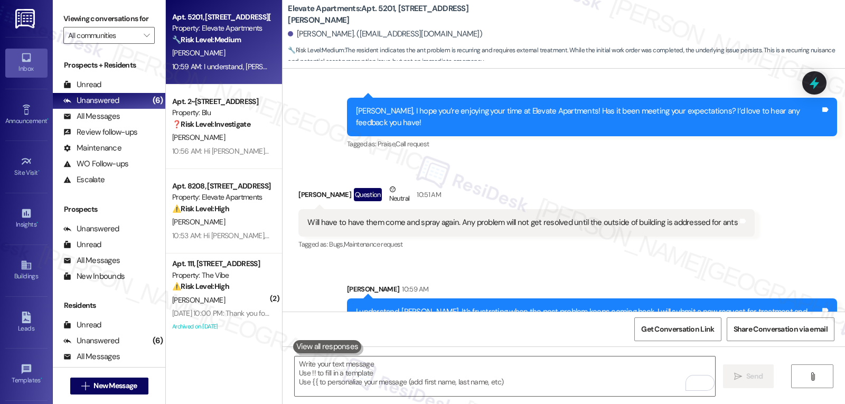
scroll to position [1925, 0]
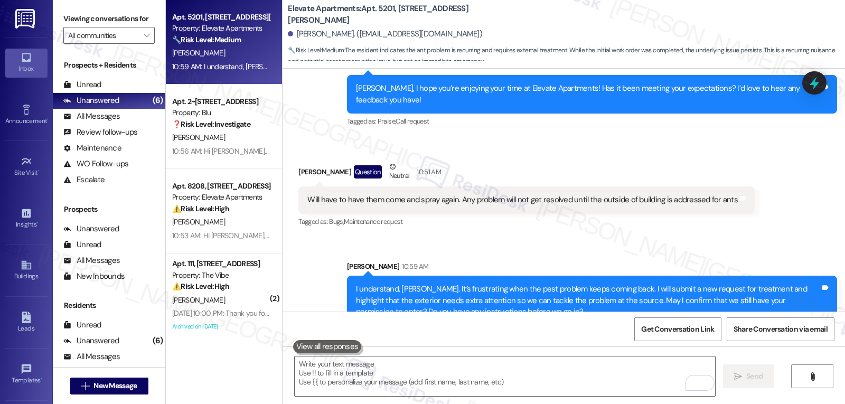
drag, startPoint x: 244, startPoint y: 291, endPoint x: 305, endPoint y: 288, distance: 61.3
click at [244, 291] on div "⚠️ Risk Level: High The resident indicates that pest control did not show up as…" at bounding box center [221, 286] width 98 height 11
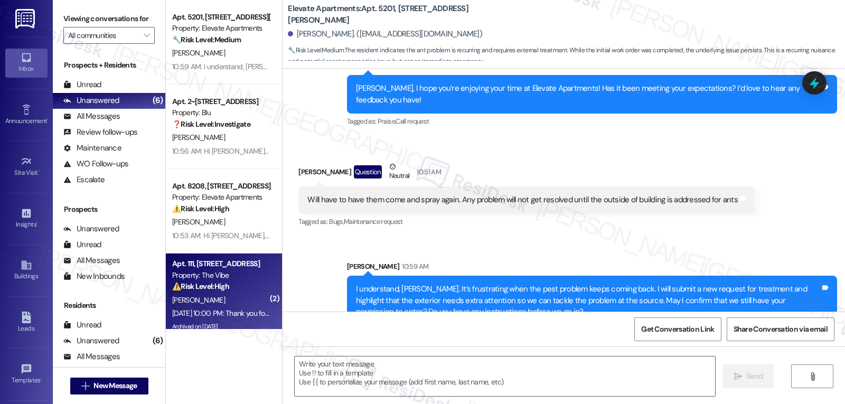
type textarea "Fetching suggested responses. Please feel free to read through the conversation…"
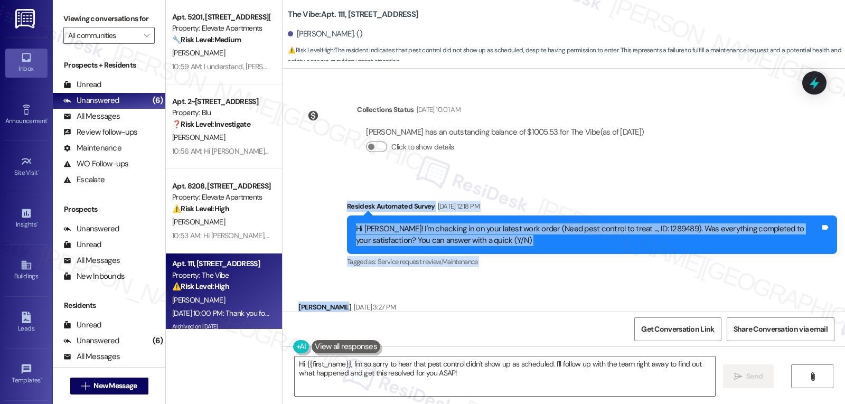
scroll to position [10360, 0]
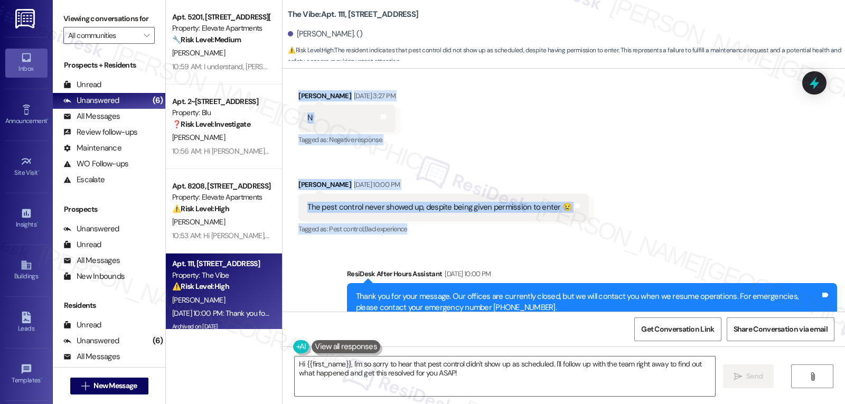
drag, startPoint x: 341, startPoint y: 173, endPoint x: 631, endPoint y: 203, distance: 291.6
click at [631, 203] on div "Lease started [DATE] 8:00 PM Survey, sent via SMS Residesk Automated Survey [DA…" at bounding box center [564, 190] width 563 height 243
copy div "Residesk Automated Survey [DATE] 12:18 PM Hi [PERSON_NAME]! I'm checking in on …"
click at [413, 387] on textarea "Hi {{first_name}}, I'm so sorry to hear that pest control didn't show up as sch…" at bounding box center [505, 377] width 421 height 40
paste textarea "[PERSON_NAME], I’m so sorry to hear pest control never showed up, especially af…"
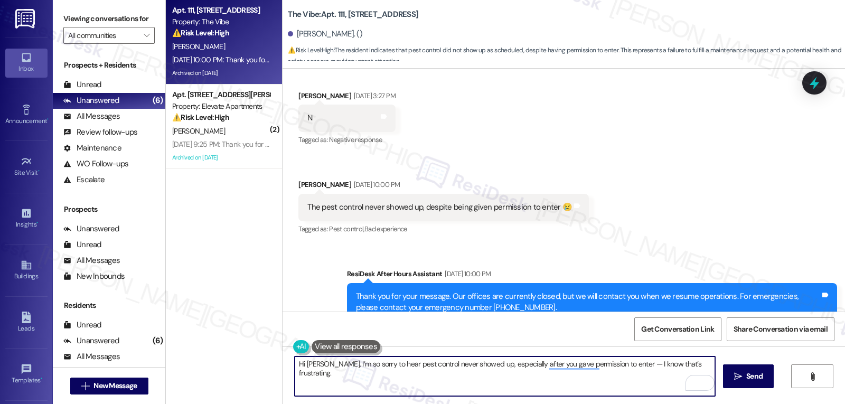
drag, startPoint x: 627, startPoint y: 361, endPoint x: 656, endPoint y: 369, distance: 29.6
click at [627, 361] on textarea "Hi [PERSON_NAME], I’m so sorry to hear pest control never showed up, especially…" at bounding box center [505, 377] width 421 height 40
type textarea "Hi [PERSON_NAME], I’m so sorry to hear pest control never showed up, especially…"
drag, startPoint x: 816, startPoint y: 86, endPoint x: 835, endPoint y: 27, distance: 62.3
click at [816, 80] on icon at bounding box center [815, 83] width 10 height 13
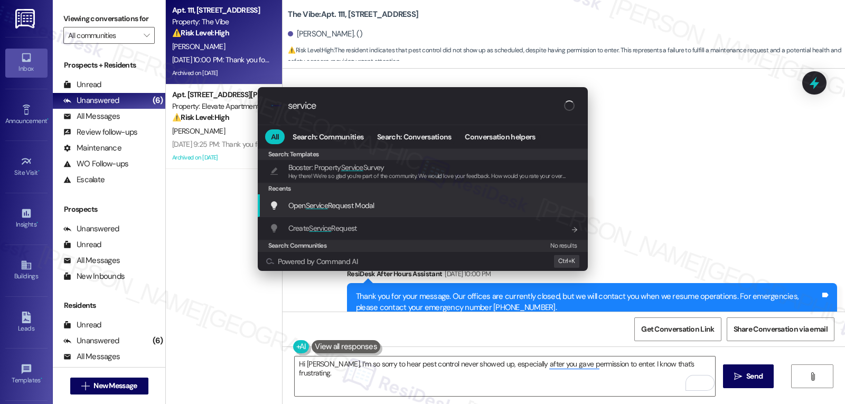
click at [334, 204] on span "Open Service Request Modal" at bounding box center [331, 206] width 86 height 10
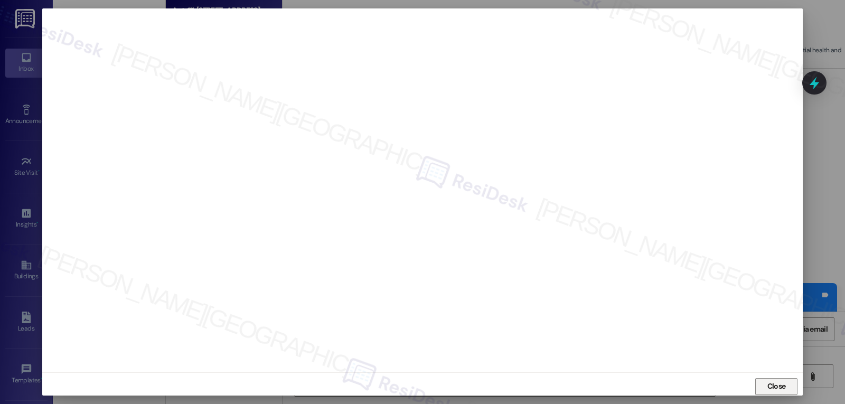
click at [776, 390] on span "Close" at bounding box center [777, 386] width 18 height 11
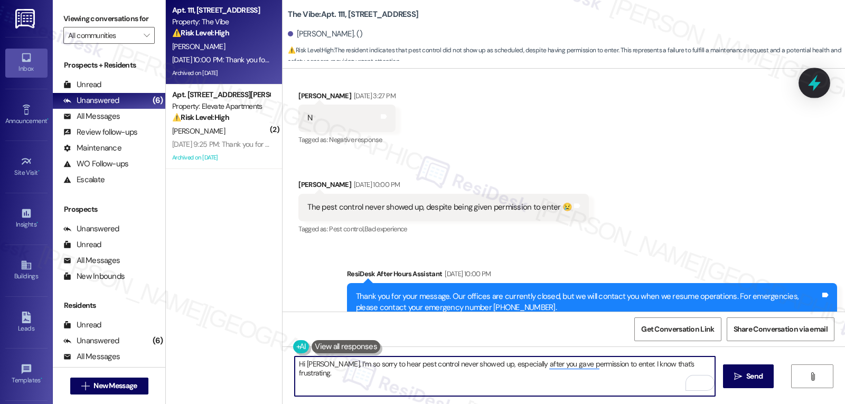
click at [811, 90] on icon at bounding box center [815, 83] width 18 height 18
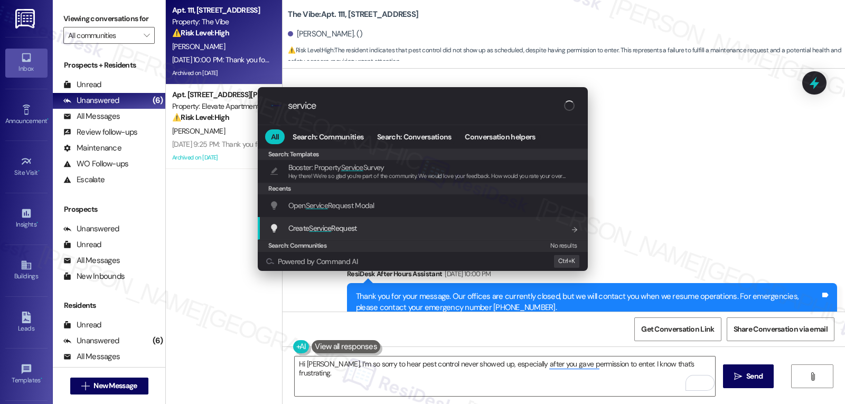
type input "service"
click at [532, 392] on div ".cls-1{fill:#0a055f;}.cls-2{fill:#0cc4c4;} resideskLogoBlueOrange service All S…" at bounding box center [422, 202] width 845 height 404
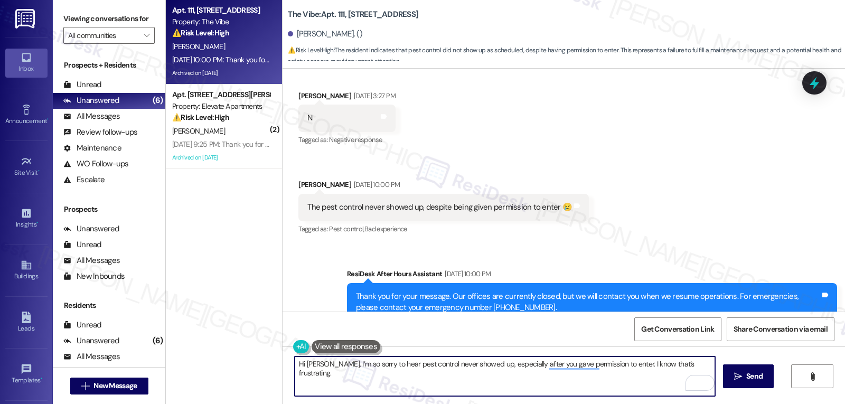
click at [634, 392] on textarea "Hi [PERSON_NAME], I’m so sorry to hear pest control never showed up, especially…" at bounding box center [505, 377] width 421 height 40
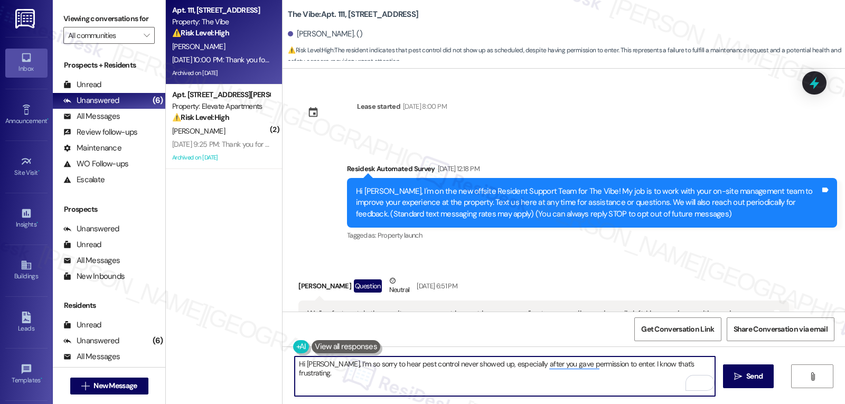
click at [697, 361] on textarea "Hi [PERSON_NAME], I’m so sorry to hear pest control never showed up, especially…" at bounding box center [505, 377] width 421 height 40
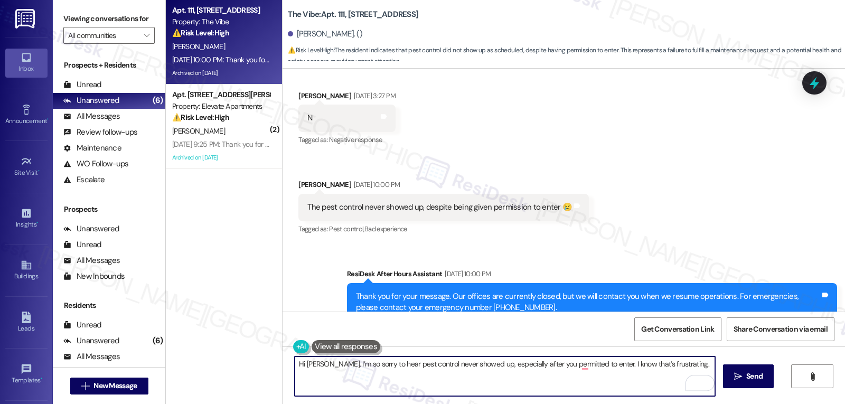
click at [690, 365] on textarea "Hi Thomas, I’m so sorry to hear pest control never showed up, especially after …" at bounding box center [505, 377] width 421 height 40
click at [700, 370] on textarea "Hi Thomas, I’m so sorry to hear pest control never showed up, especially after …" at bounding box center [505, 377] width 421 height 40
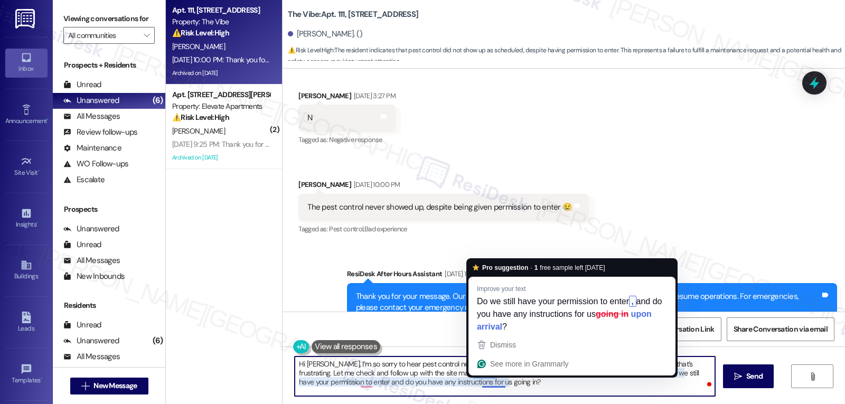
click at [531, 390] on textarea "Hi Thomas, I’m so sorry to hear pest control never showed up, especially after …" at bounding box center [505, 377] width 421 height 40
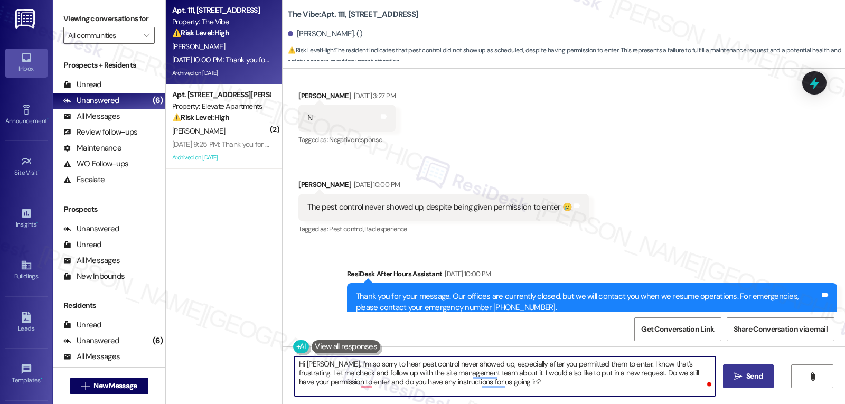
type textarea "Hi Thomas, I’m so sorry to hear pest control never showed up, especially after …"
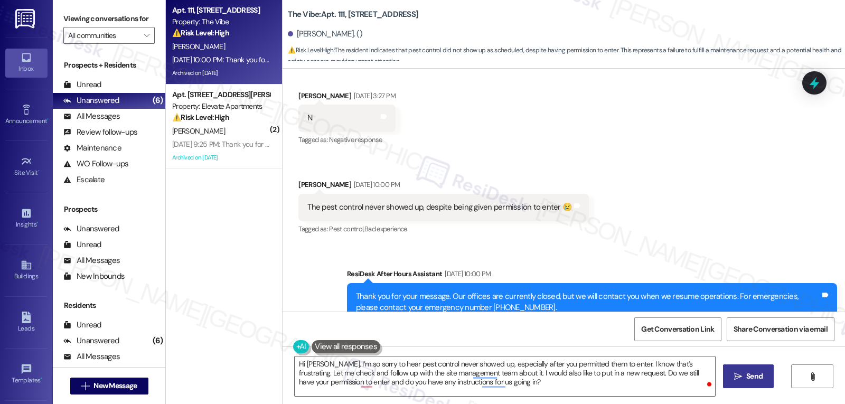
click at [734, 386] on button " Send" at bounding box center [748, 377] width 51 height 24
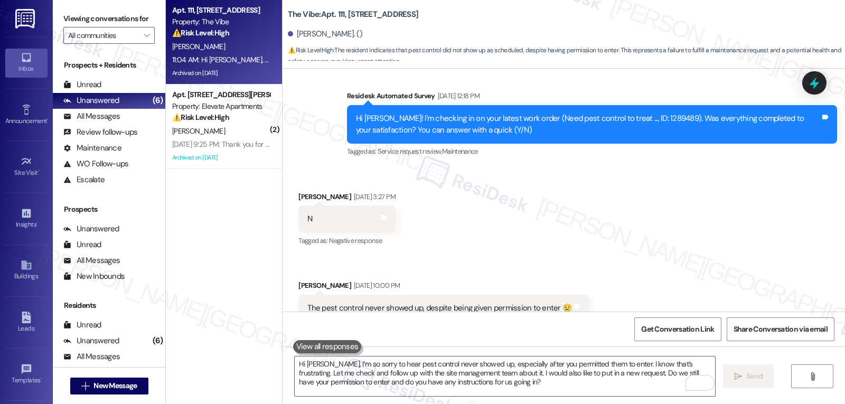
click at [540, 206] on div "Received via SMS Thomas Smith Aug 08, 2025 at 3:27 PM N Tags and notes Tagged a…" at bounding box center [564, 256] width 563 height 179
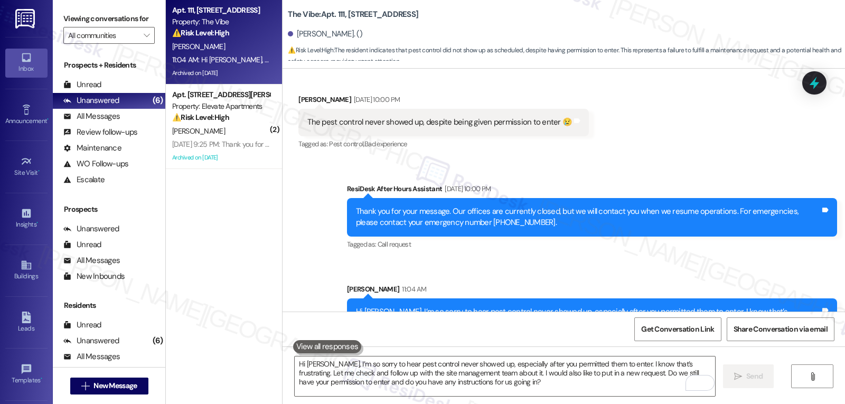
scroll to position [10456, 0]
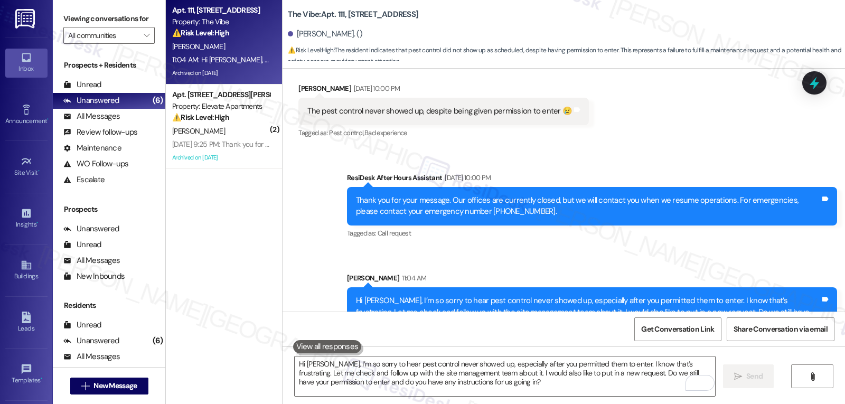
click at [199, 130] on div "[PERSON_NAME]" at bounding box center [221, 131] width 100 height 13
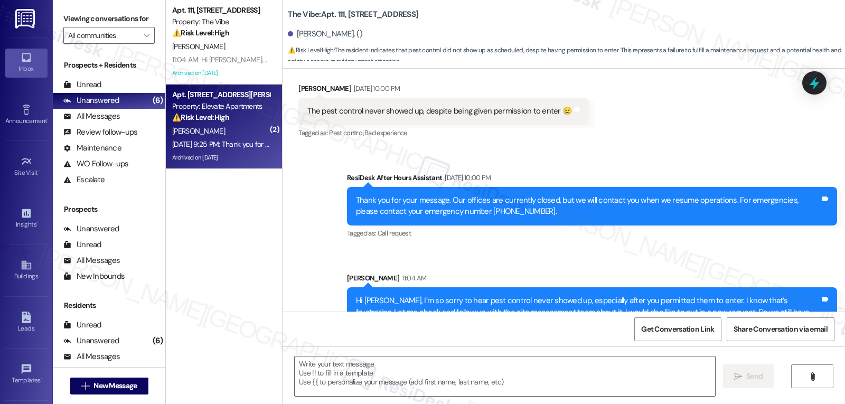
type textarea "Fetching suggested responses. Please feel free to read through the conversation…"
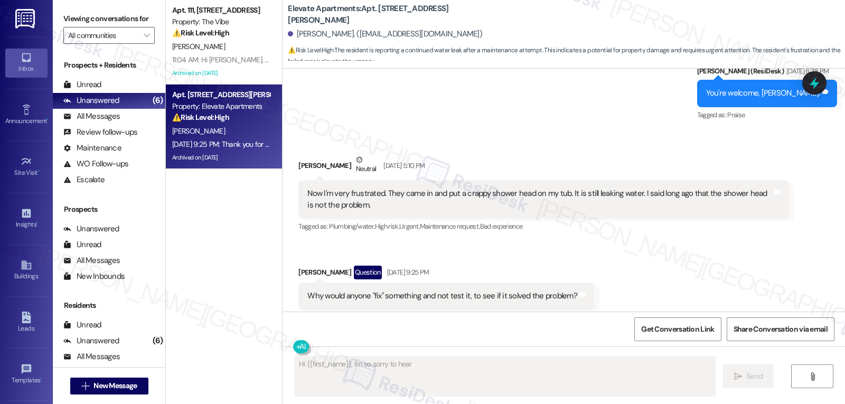
scroll to position [11233, 0]
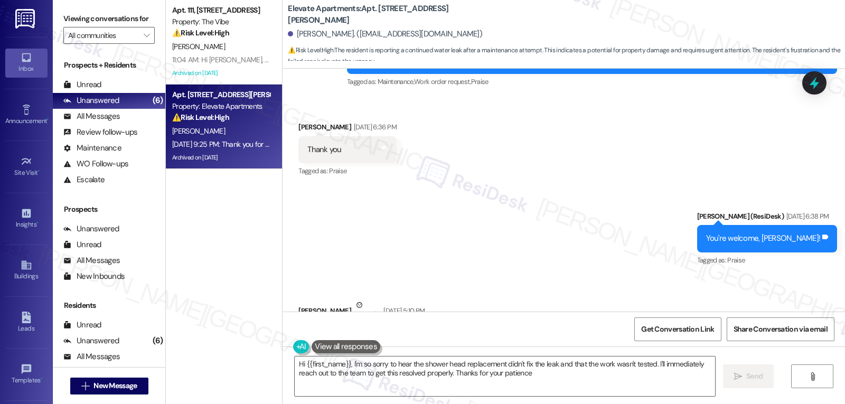
type textarea "Hi {{first_name}}, I'm so sorry to hear the shower head replacement didn't fix …"
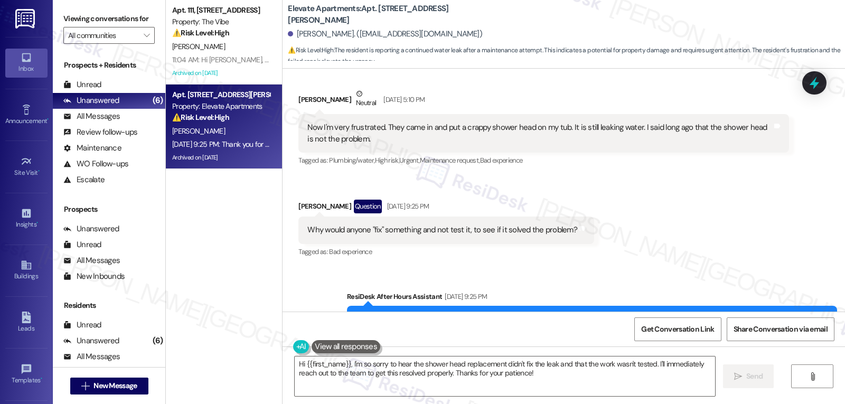
scroll to position [11339, 0]
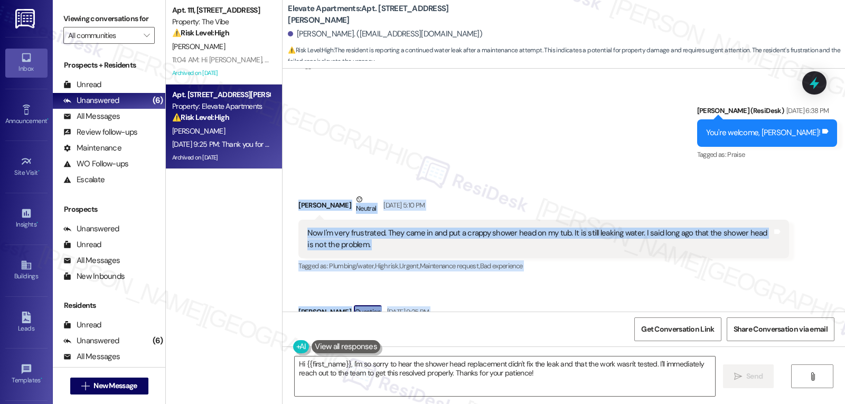
drag, startPoint x: 288, startPoint y: 144, endPoint x: 618, endPoint y: 276, distance: 355.2
click at [618, 276] on div "Received via SMS Kimberly Cannon Neutral Aug 08, 2025 at 5:10 PM Now I'm very f…" at bounding box center [564, 271] width 563 height 203
copy div "Kimberly Cannon Neutral Aug 08, 2025 at 5:10 PM Now I'm very frustrated. They c…"
click at [812, 83] on icon at bounding box center [815, 83] width 14 height 14
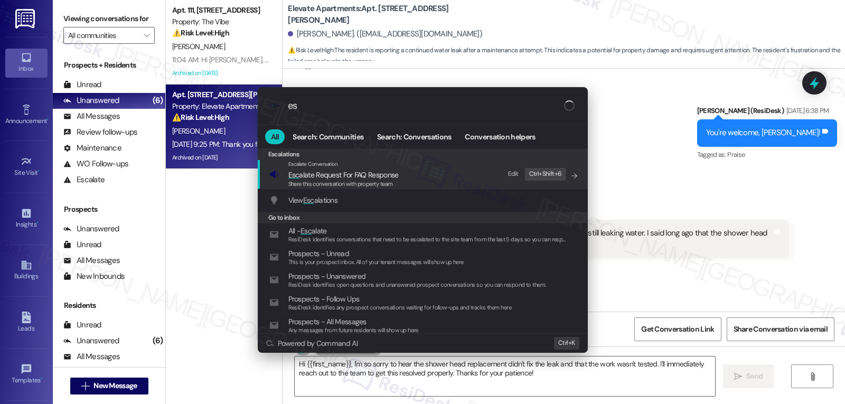
type input "e"
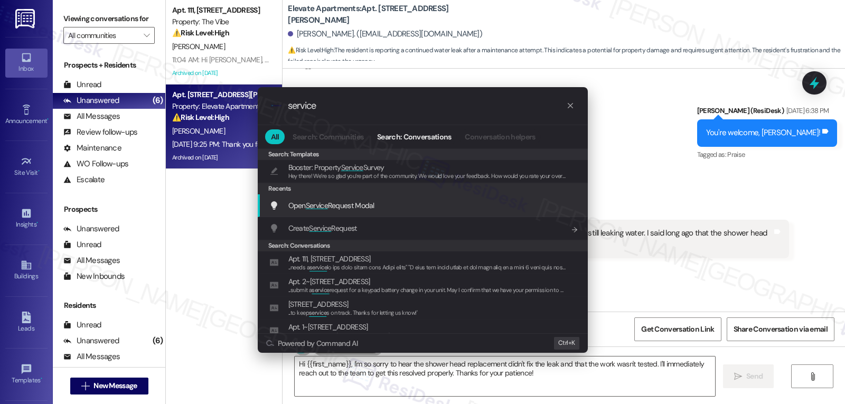
type input "service"
click at [371, 212] on div "Open Service Request Modal Add shortcut" at bounding box center [423, 205] width 330 height 23
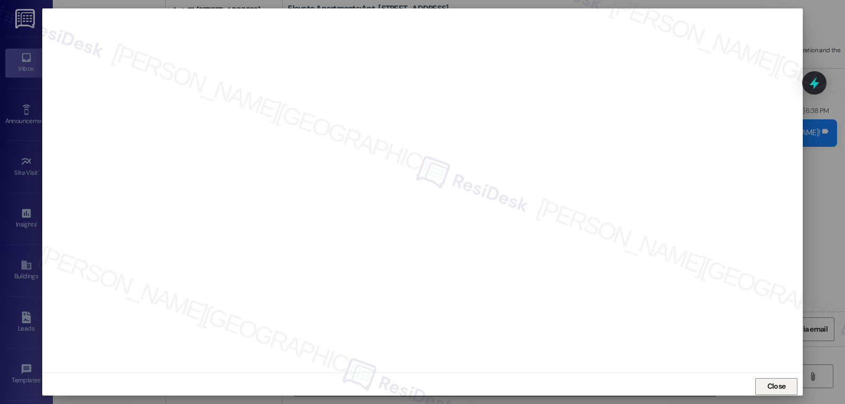
click at [783, 381] on span "Close" at bounding box center [777, 386] width 18 height 11
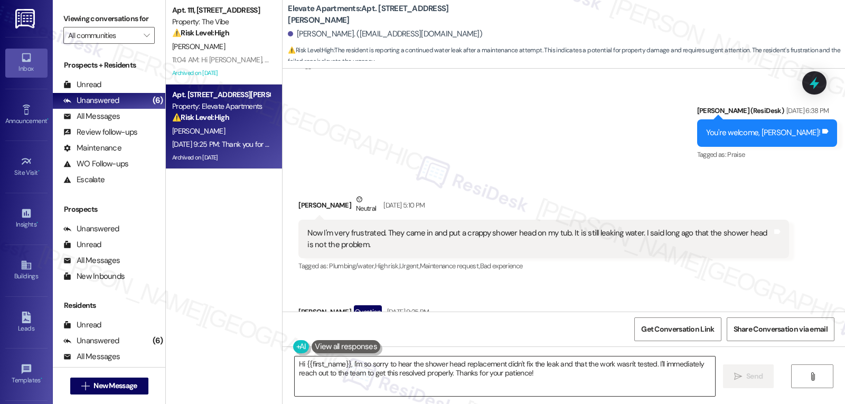
click at [392, 373] on textarea "Hi {{first_name}}, I'm so sorry to hear the shower head replacement didn't fix …" at bounding box center [505, 377] width 421 height 40
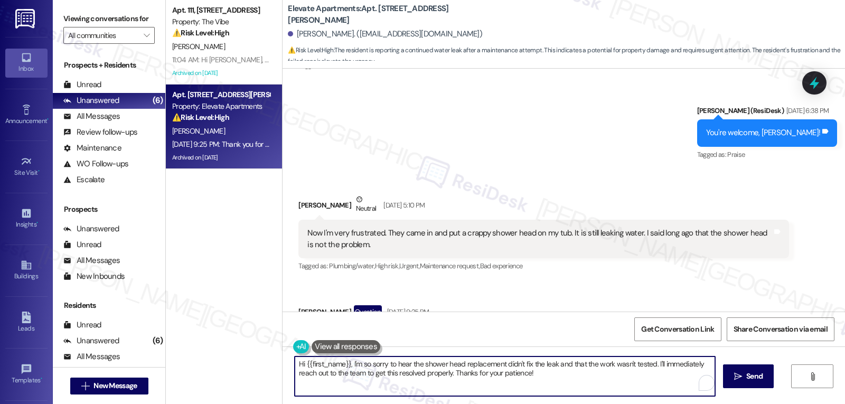
paste textarea "Kimberly, I’m really sorry you’ve had to deal with this — I can understand how …"
click at [461, 366] on textarea "Hi Kimberly, I’m really sorry you’ve had to deal with this — I can understand h…" at bounding box center [505, 377] width 421 height 40
click at [533, 380] on textarea "Hi Kimberly, I’m really sorry you’ve had to deal with this. I can understand ho…" at bounding box center [505, 377] width 421 height 40
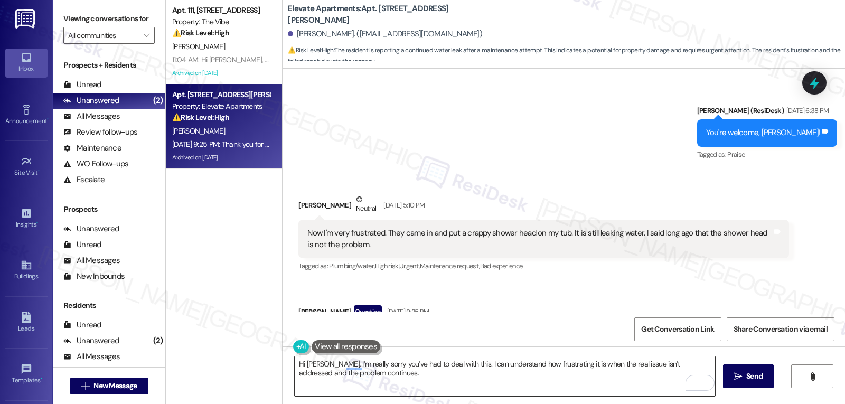
click at [408, 380] on textarea "Hi Kimberly, I’m really sorry you’ve had to deal with this. I can understand ho…" at bounding box center [505, 377] width 421 height 40
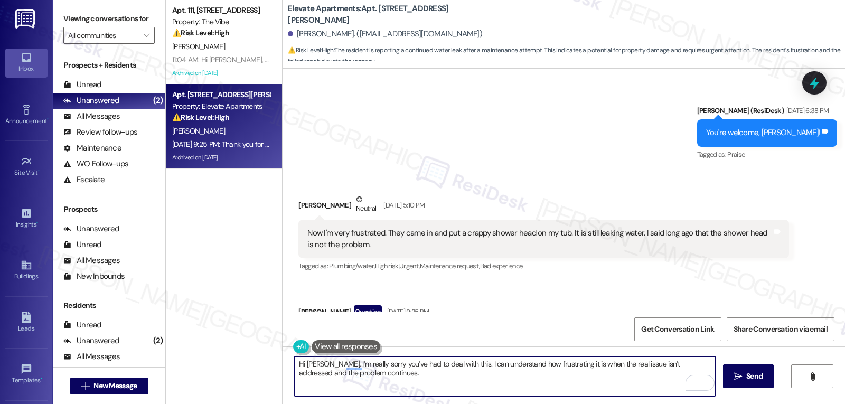
paste textarea "I’ll escalate this to the site management team right away so they can send some…"
drag, startPoint x: 494, startPoint y: 373, endPoint x: 544, endPoint y: 376, distance: 50.3
click at [544, 376] on textarea "Hi Kimberly, I’m really sorry you’ve had to deal with this. I can understand ho…" at bounding box center [505, 377] width 421 height 40
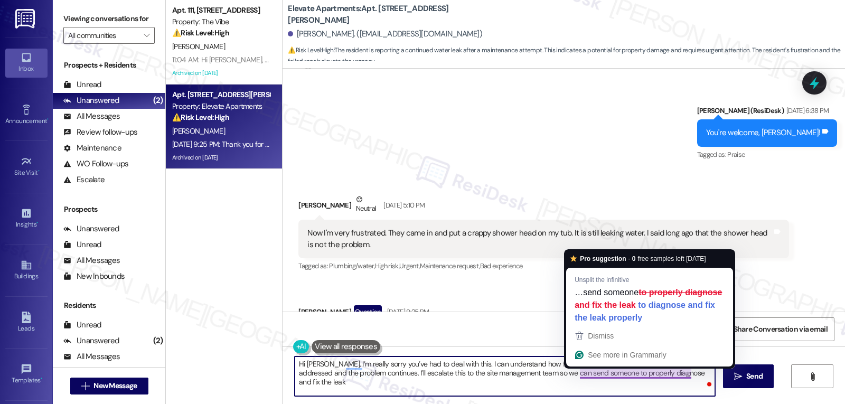
click at [687, 375] on textarea "Hi Kimberly, I’m really sorry you’ve had to deal with this. I can understand ho…" at bounding box center [505, 377] width 421 height 40
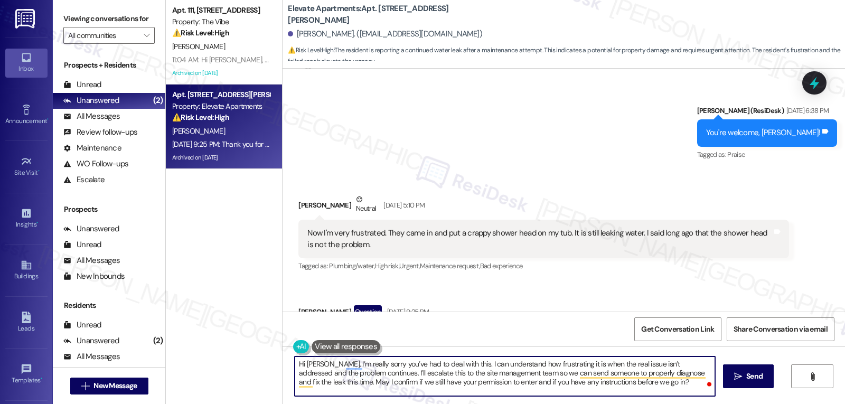
type textarea "Hi Kimberly, I’m really sorry you’ve had to deal with this. I can understand ho…"
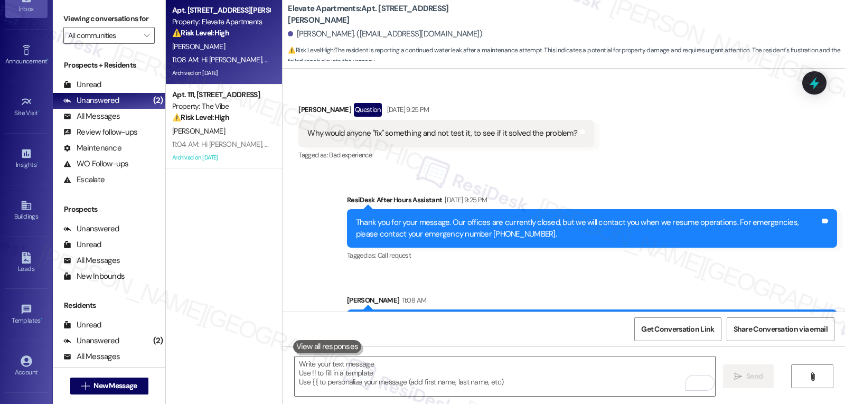
scroll to position [100, 0]
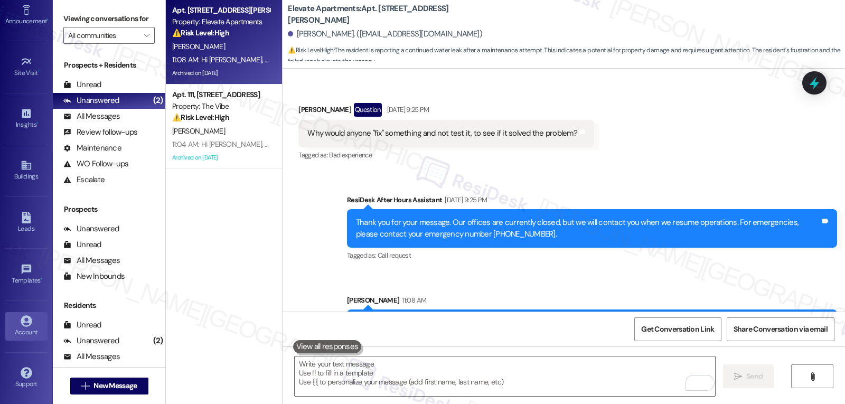
click at [34, 321] on link "Account" at bounding box center [26, 326] width 42 height 29
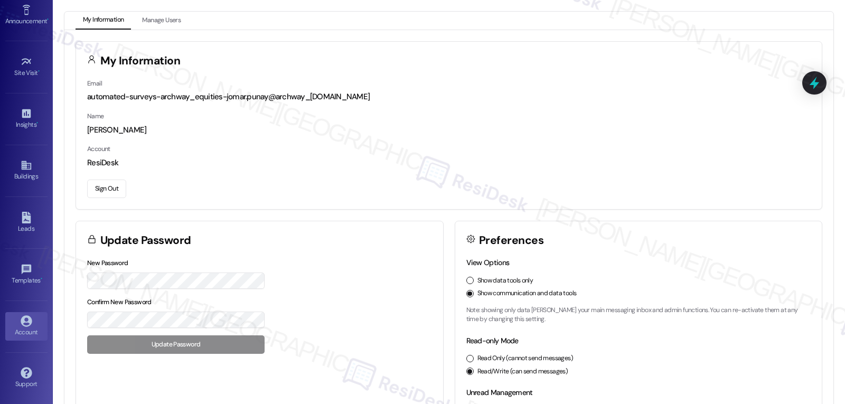
click at [96, 196] on button "Sign Out" at bounding box center [106, 189] width 39 height 18
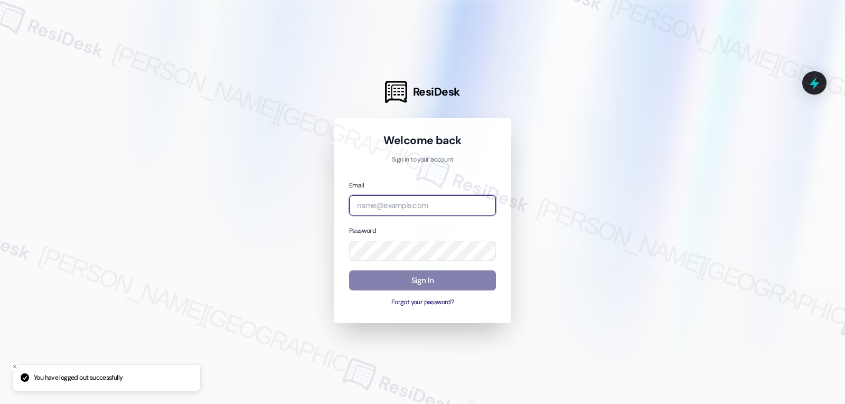
click at [413, 206] on input "email" at bounding box center [422, 205] width 147 height 21
click at [399, 204] on input "email" at bounding box center [422, 205] width 147 height 21
paste input "automated-surveys-birchstone_residential-jomar.punay@birchstone_residential.com"
type input "automated-surveys-birchstone_residential-jomar.punay@birchstone_residential.com"
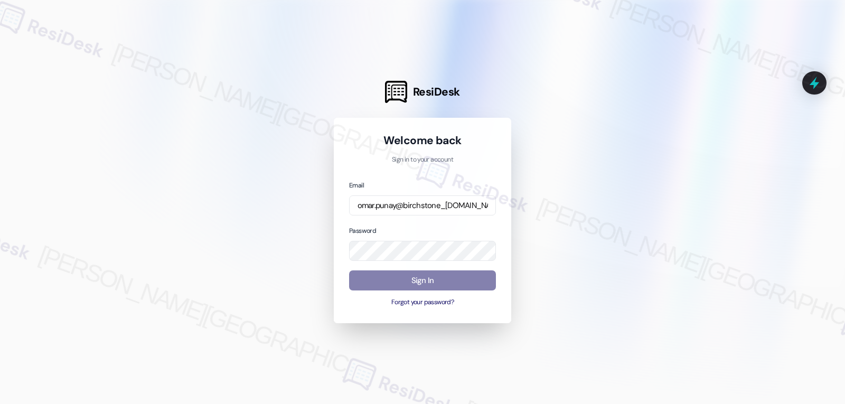
scroll to position [0, 0]
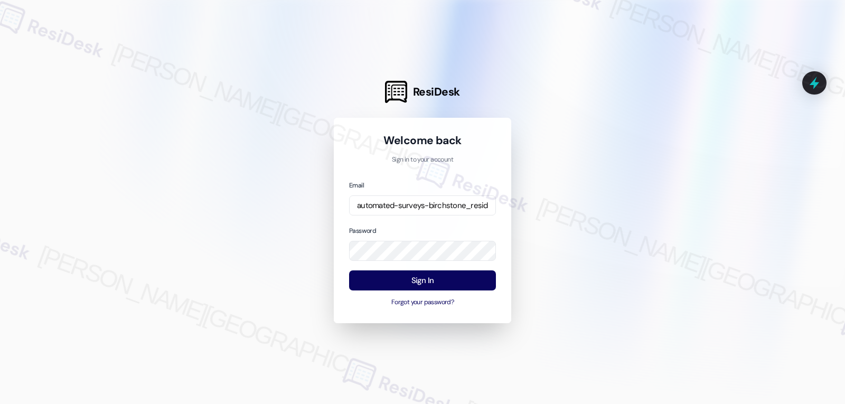
click at [402, 228] on div "Password" at bounding box center [422, 243] width 147 height 36
click at [431, 274] on button "Sign In" at bounding box center [422, 281] width 147 height 21
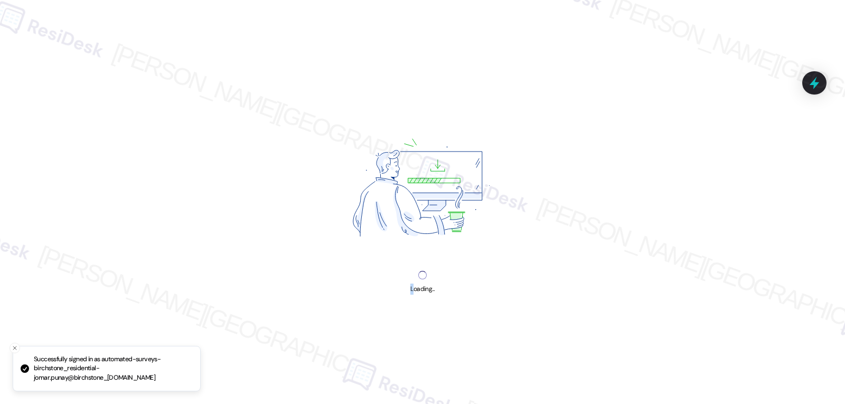
click at [413, 279] on div "Loading..." at bounding box center [423, 283] width 24 height 24
